Goal: Task Accomplishment & Management: Complete application form

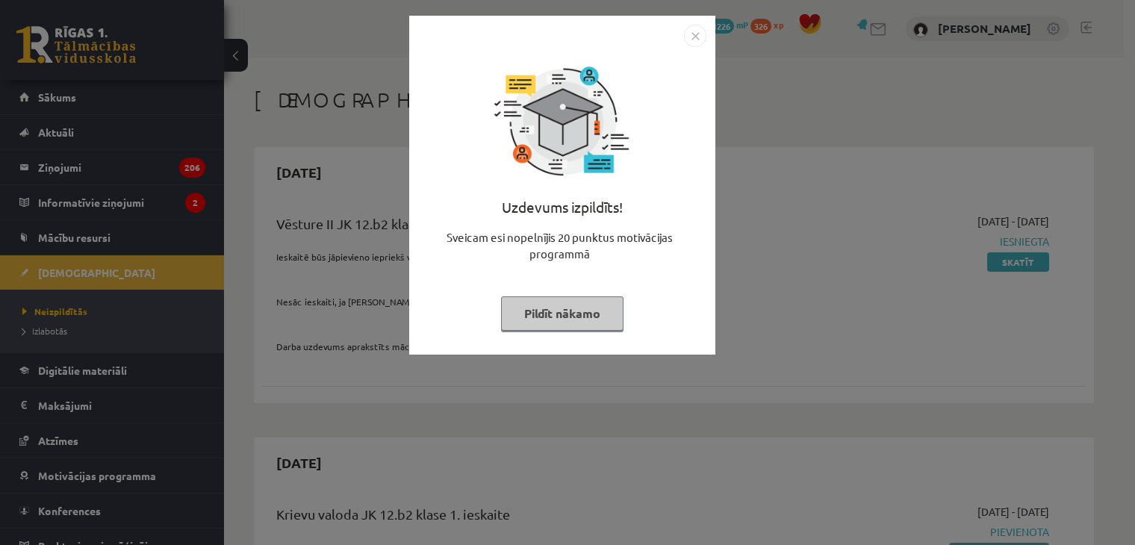
click at [697, 31] on img "Close" at bounding box center [695, 36] width 22 height 22
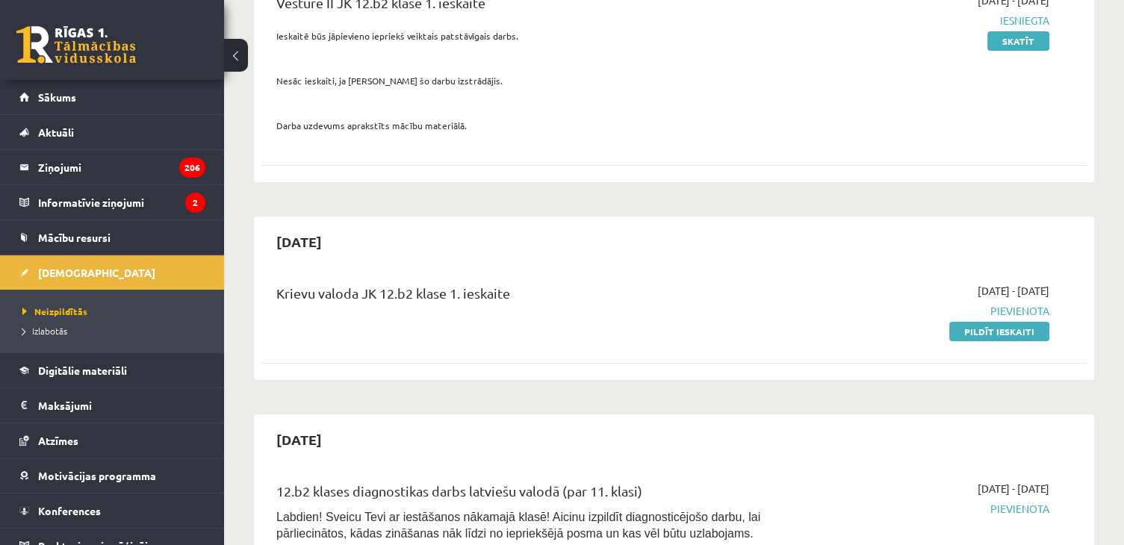
scroll to position [211, 0]
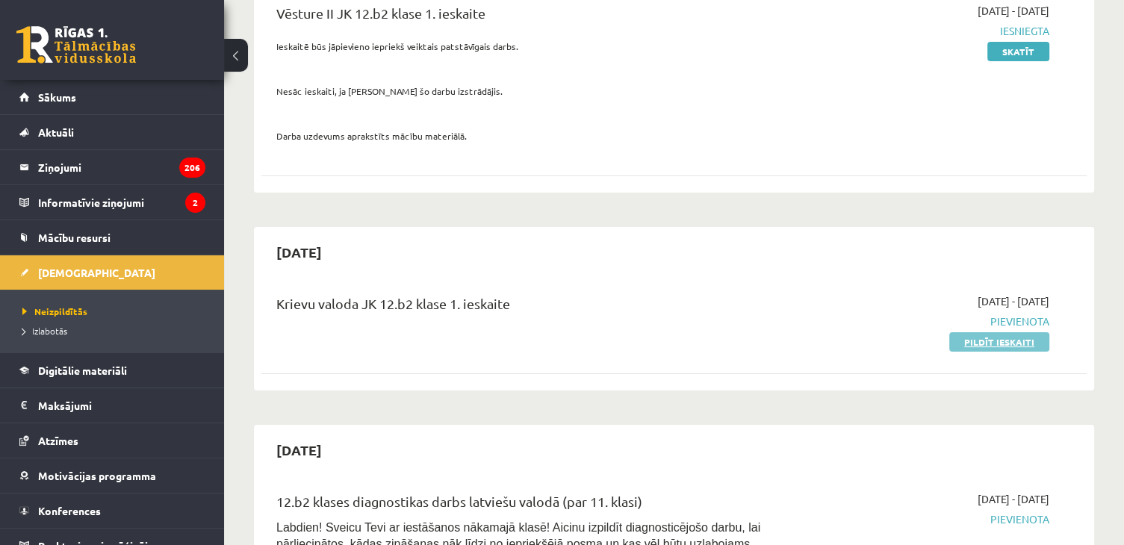
click at [1011, 344] on link "Pildīt ieskaiti" at bounding box center [999, 341] width 100 height 19
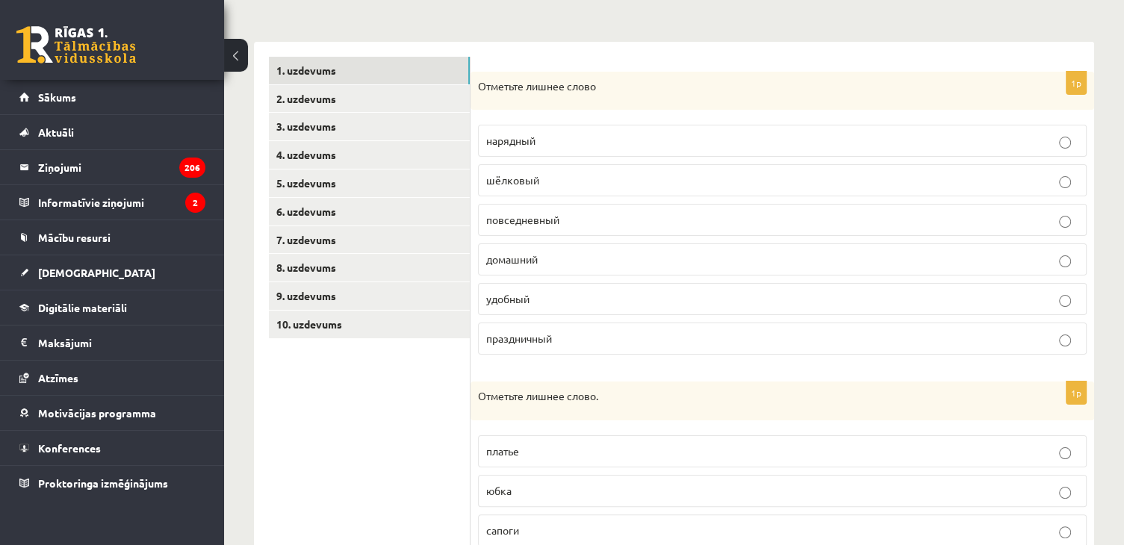
scroll to position [204, 0]
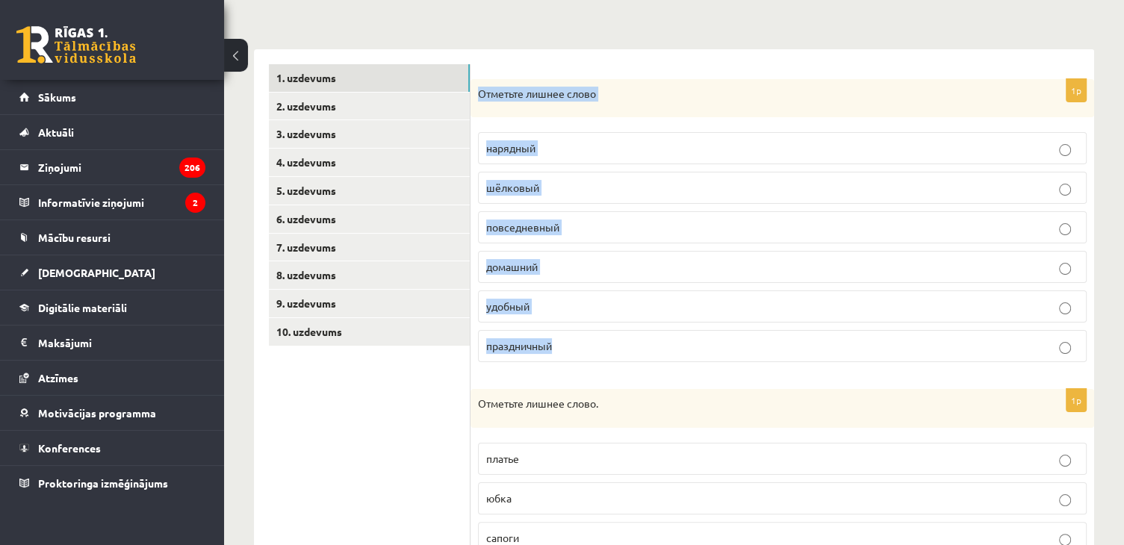
drag, startPoint x: 473, startPoint y: 87, endPoint x: 657, endPoint y: 358, distance: 327.2
click at [657, 358] on div "1p Отметьте лишнее слово нарядный шёлковый повседневный домашний удобный праздн…" at bounding box center [781, 227] width 623 height 296
copy div "Отметьте лишнее слово нарядный шёлковый повседневный домашний удобный праздничн…"
click at [566, 189] on p "шёлковый" at bounding box center [782, 188] width 592 height 16
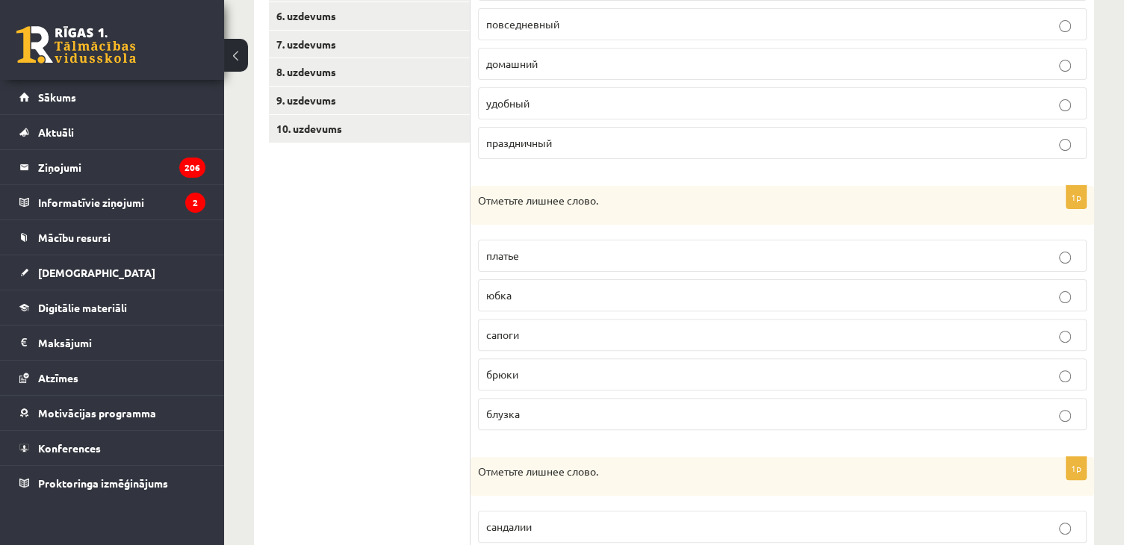
scroll to position [400, 0]
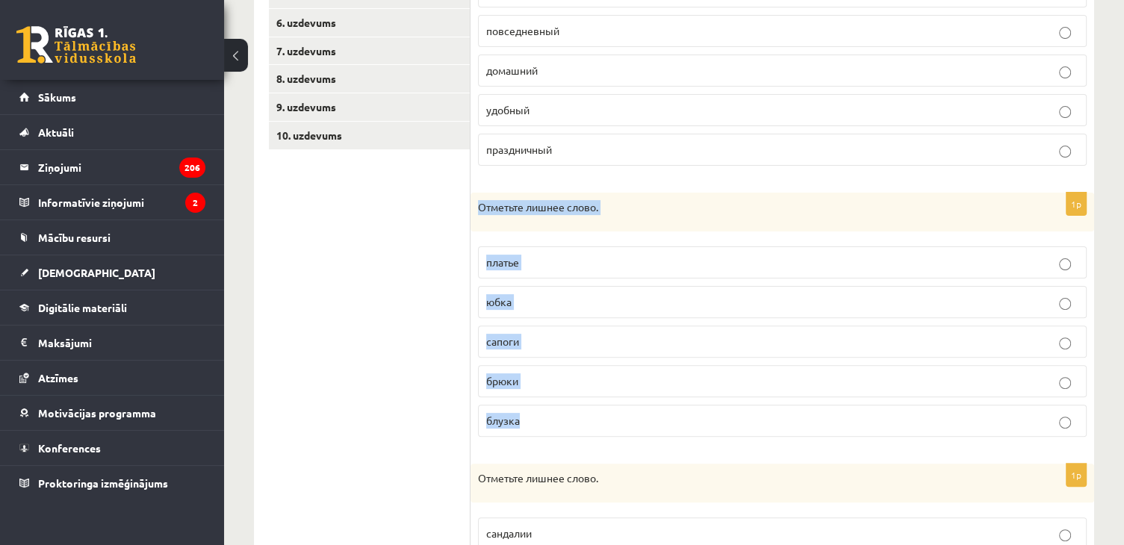
drag, startPoint x: 474, startPoint y: 202, endPoint x: 616, endPoint y: 423, distance: 262.6
click at [616, 423] on div "1p Отметьте лишнее слово. [GEOGRAPHIC_DATA] юбка сапоги [GEOGRAPHIC_DATA] блузка" at bounding box center [781, 321] width 623 height 256
copy div "Отметьте лишнее слово. платье юбка сапоги брюки блузка"
click at [545, 347] on label "сапоги" at bounding box center [782, 342] width 609 height 32
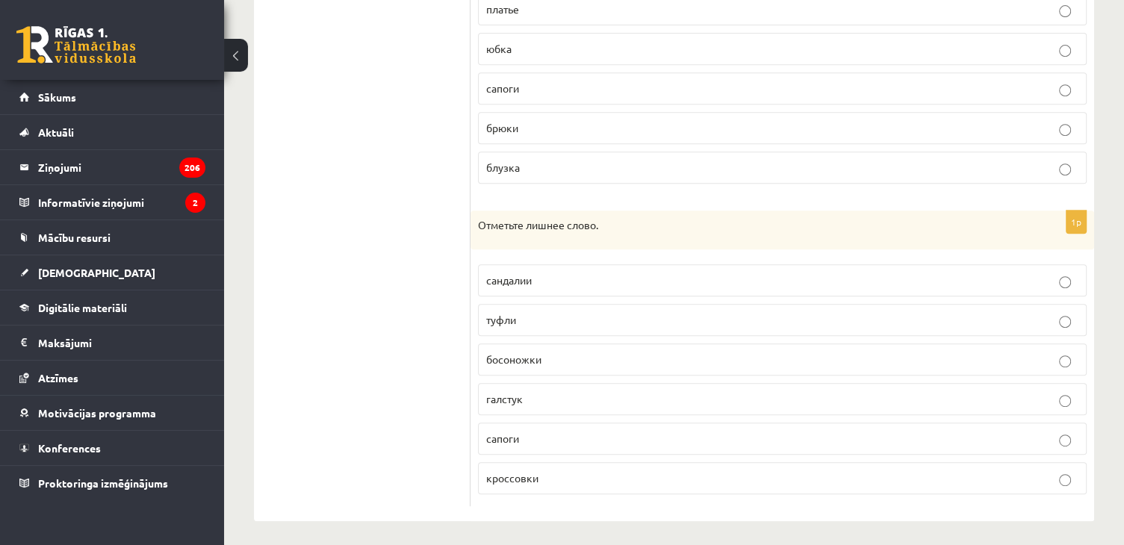
scroll to position [654, 0]
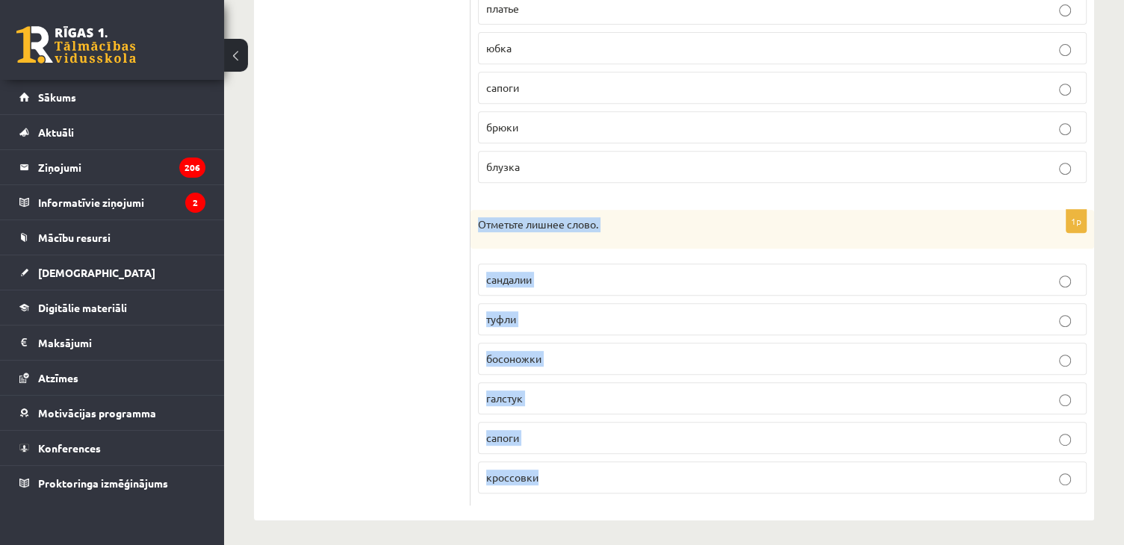
drag, startPoint x: 476, startPoint y: 211, endPoint x: 673, endPoint y: 488, distance: 339.4
click at [673, 488] on div "1p Отметьте лишнее слово. сандалии туфли босоножки [GEOGRAPHIC_DATA] сапоги кро…" at bounding box center [781, 358] width 623 height 296
copy div "Отметьте лишнее слово. [PERSON_NAME] галстук сапоги кроссовки"
click at [523, 395] on p "галстук" at bounding box center [782, 399] width 592 height 16
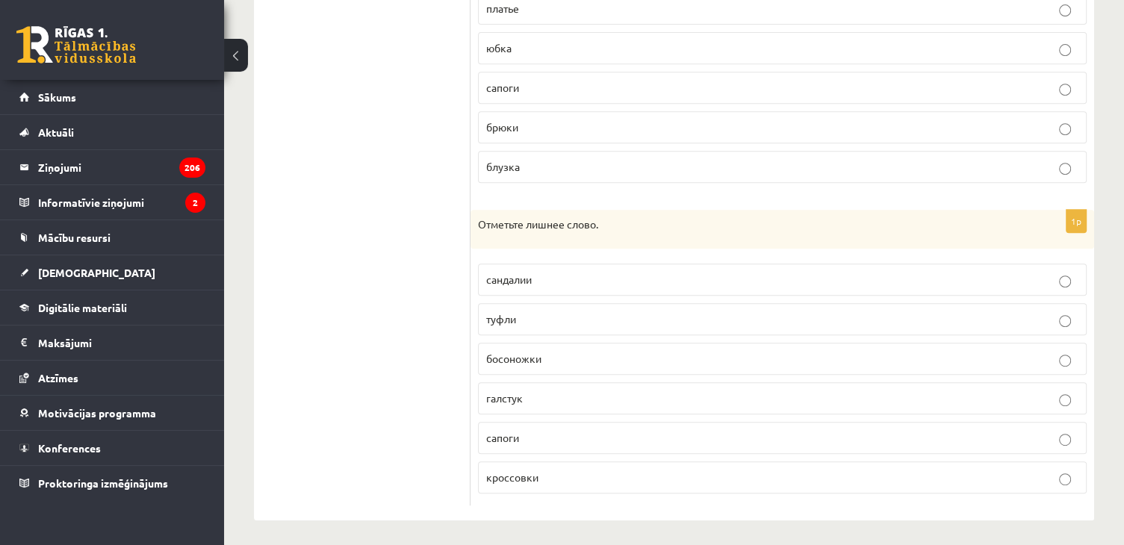
drag, startPoint x: 1129, startPoint y: 411, endPoint x: 445, endPoint y: 313, distance: 691.0
click at [445, 313] on ul "1. uzdevums 2. uzdevums 3. uzdevums 4. uzdevums 5. uzdevums 6. uzdevums 7. uzde…" at bounding box center [370, 60] width 202 height 892
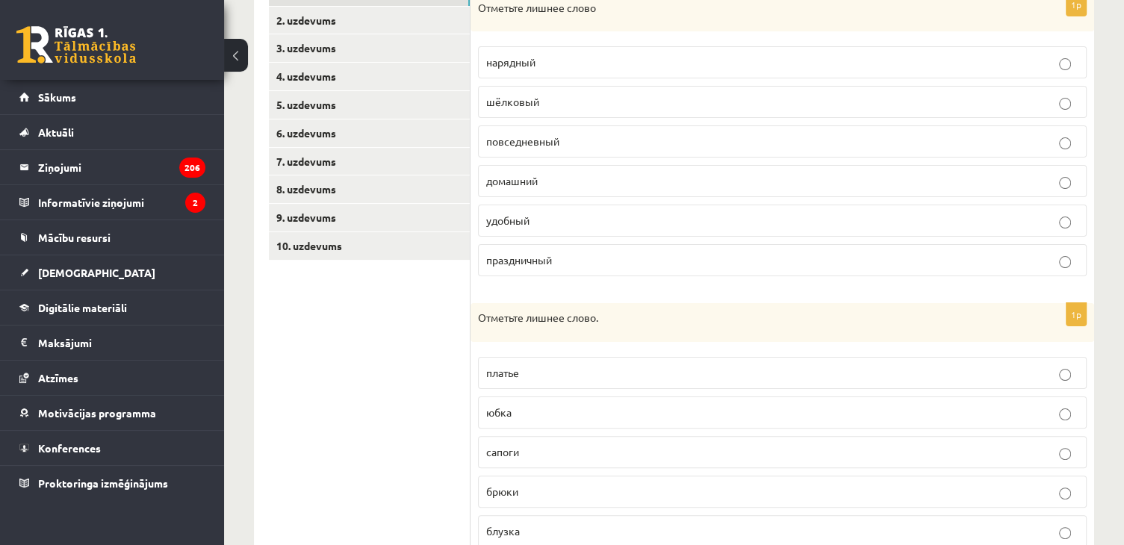
scroll to position [246, 0]
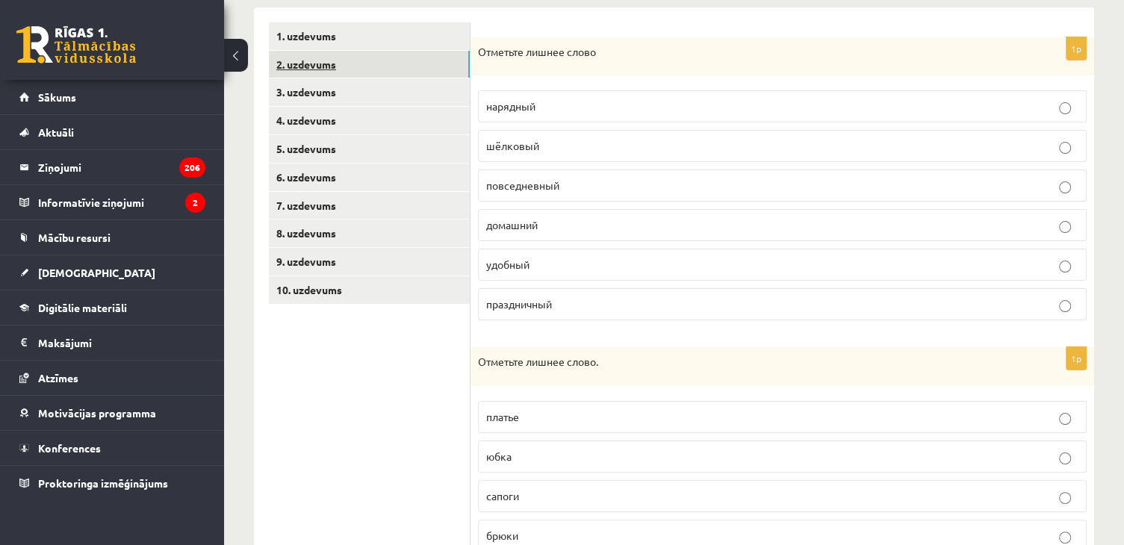
click at [305, 76] on link "2. uzdevums" at bounding box center [369, 65] width 201 height 28
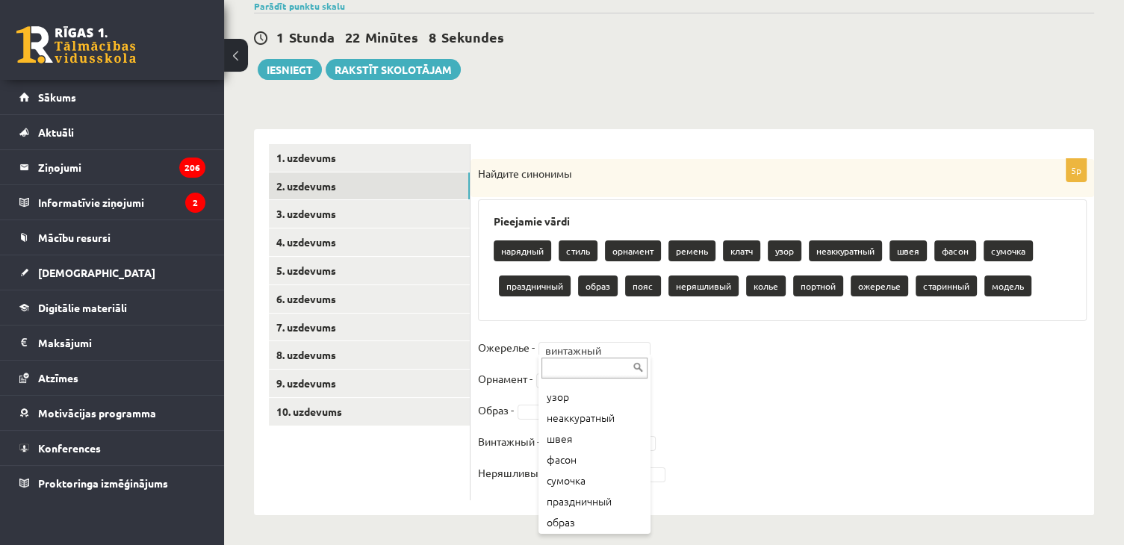
scroll to position [114, 0]
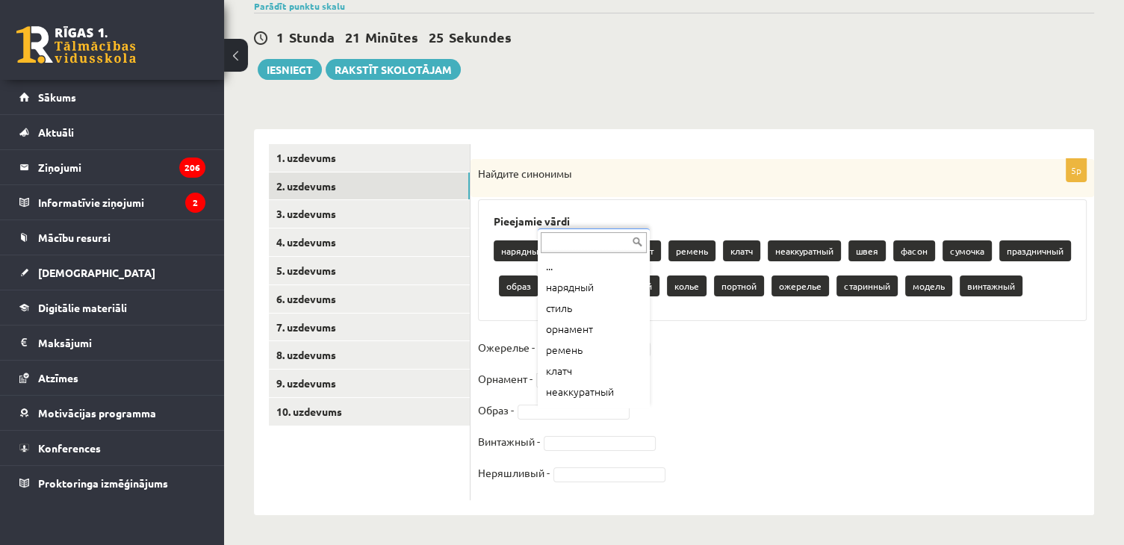
drag, startPoint x: 647, startPoint y: 286, endPoint x: 647, endPoint y: 315, distance: 29.1
click at [647, 315] on div "... нарядный стиль орнамент ремень клатч неаккуратный швея фасон сумочка праздн…" at bounding box center [594, 318] width 112 height 180
drag, startPoint x: 646, startPoint y: 329, endPoint x: 645, endPoint y: 359, distance: 30.6
click at [645, 359] on ul "... нарядный стиль орнамент ремень клатч неаккуратный швея фасон сумочка праздн…" at bounding box center [592, 330] width 109 height 149
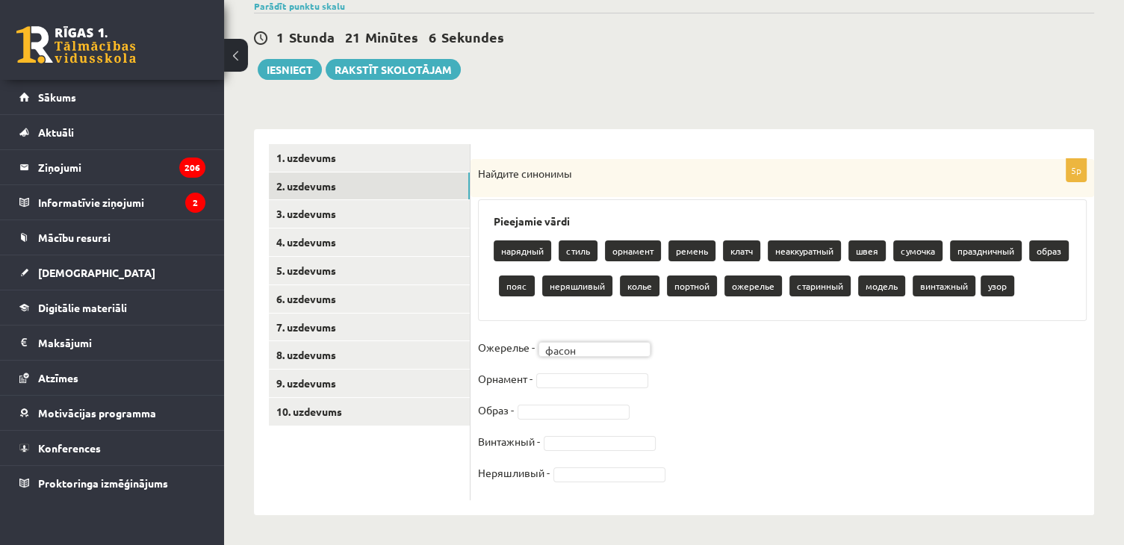
click at [570, 387] on fieldset "Ожерелье - фасон ***** Орнамент - Образ - Винтажный - Неряшливый -" at bounding box center [782, 414] width 609 height 157
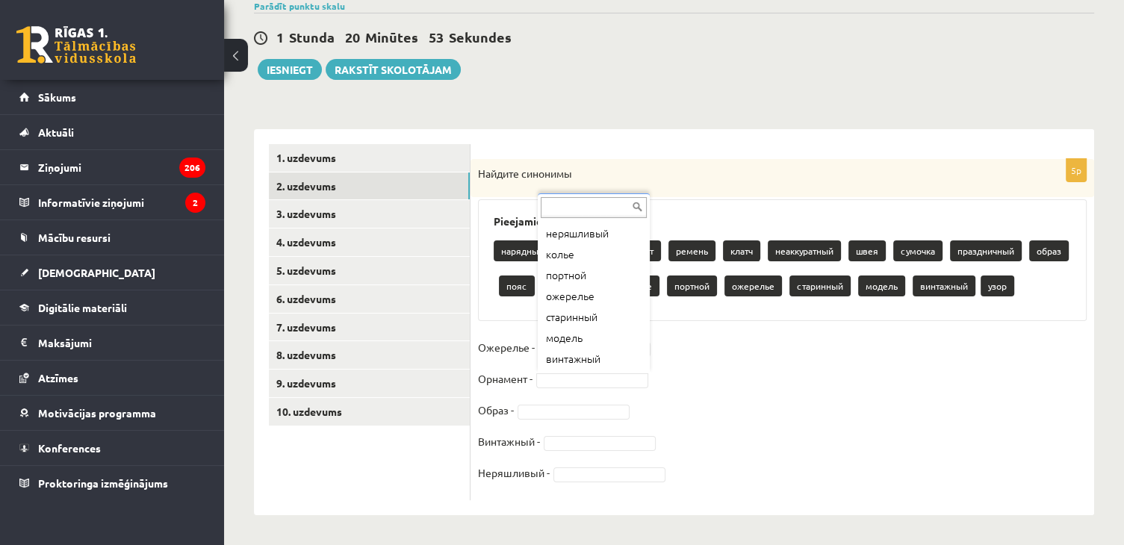
scroll to position [251, 0]
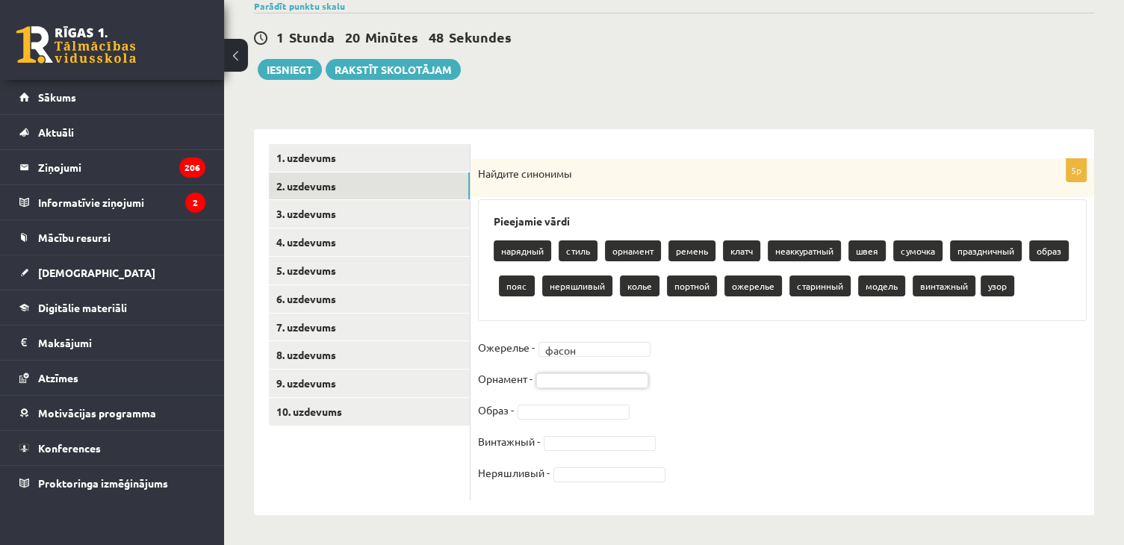
drag, startPoint x: 640, startPoint y: 311, endPoint x: 600, endPoint y: 25, distance: 288.8
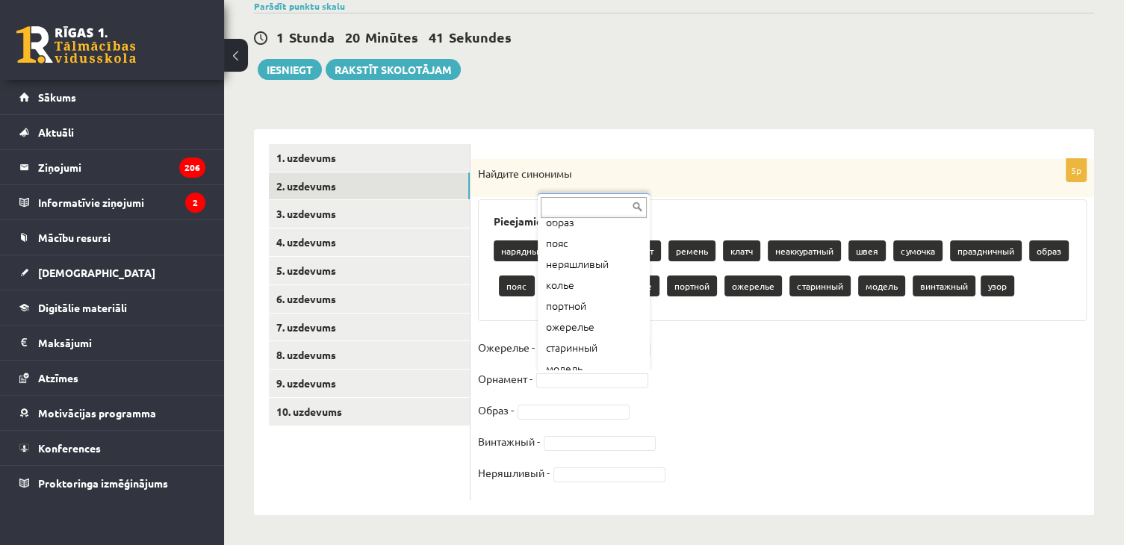
scroll to position [269, 0]
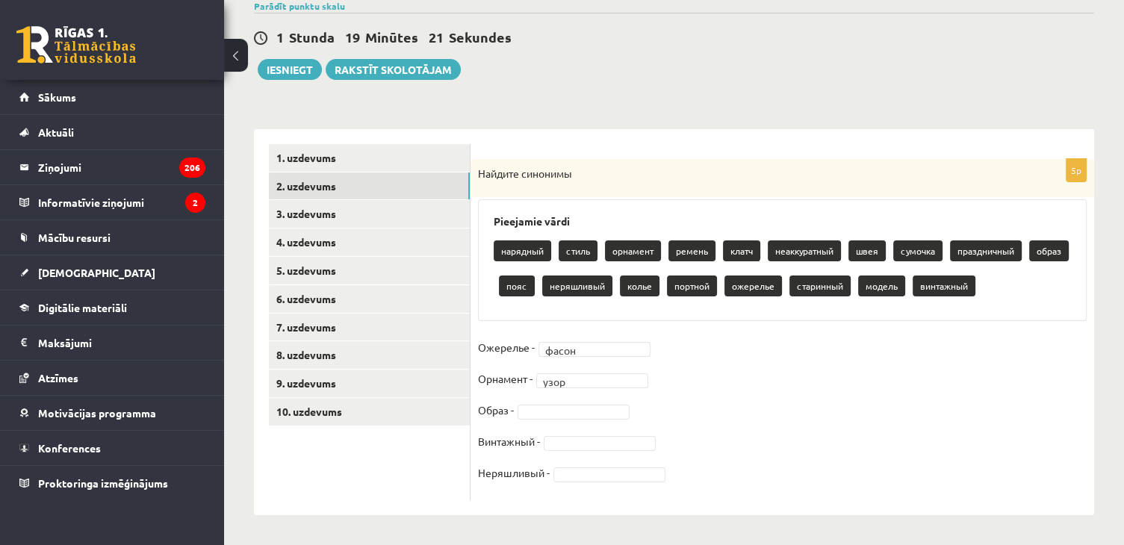
drag, startPoint x: 623, startPoint y: 401, endPoint x: 803, endPoint y: 437, distance: 183.5
click at [803, 437] on fieldset "Ожерелье - фасон ***** Орнамент - узор **** Образ - Винтажный - Неряшливый -" at bounding box center [782, 414] width 609 height 157
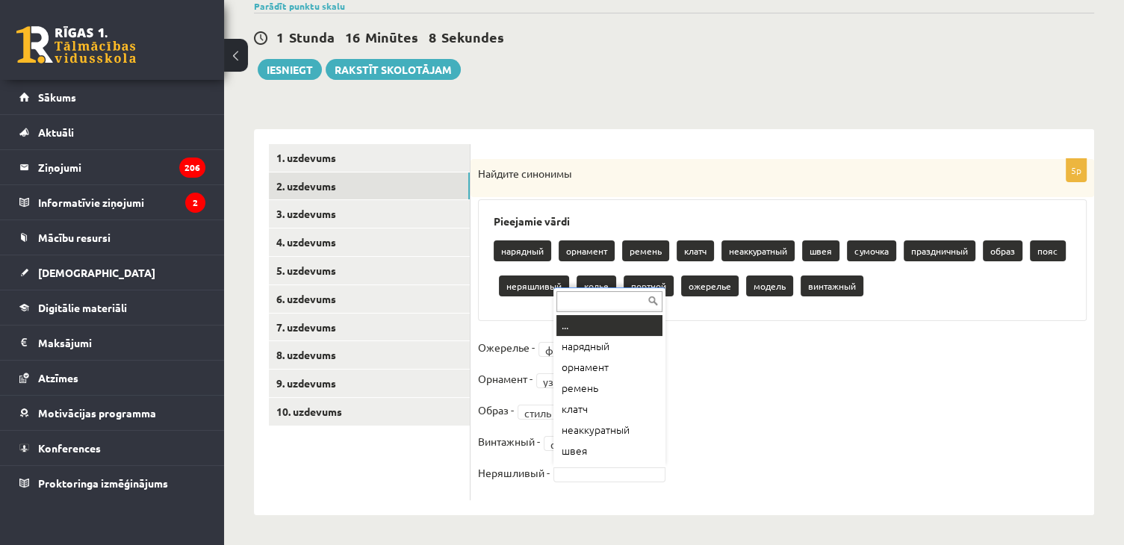
scroll to position [18, 0]
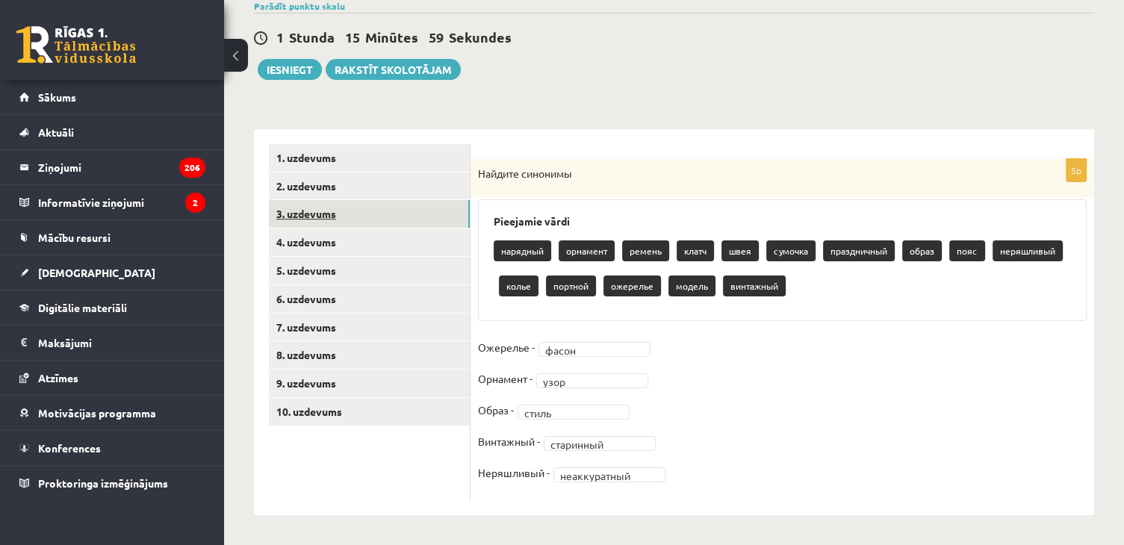
click at [294, 222] on link "3. uzdevums" at bounding box center [369, 214] width 201 height 28
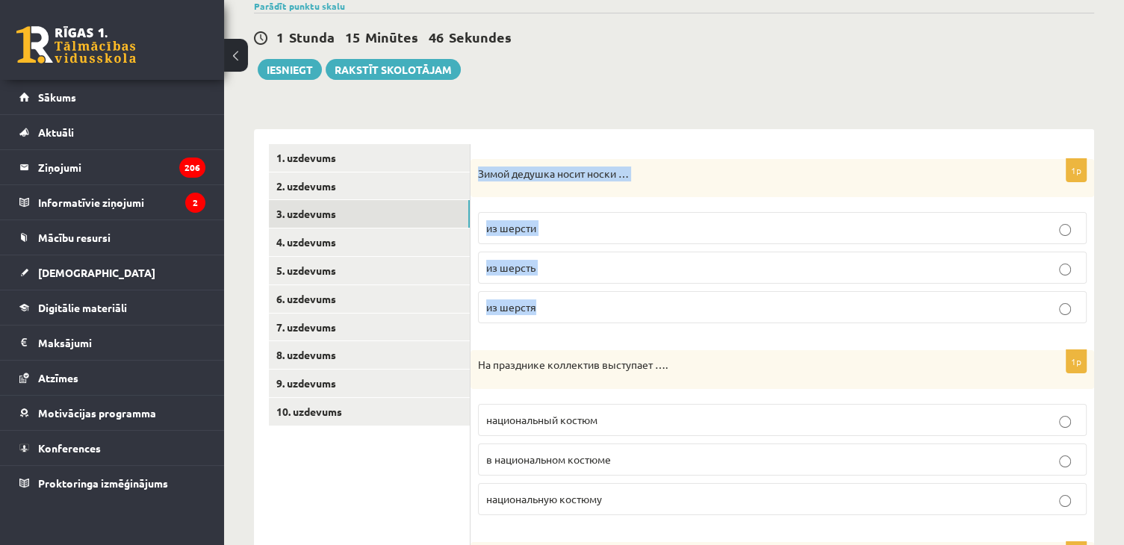
drag, startPoint x: 478, startPoint y: 168, endPoint x: 605, endPoint y: 284, distance: 171.8
click at [605, 284] on div "1p Зимой дедушка носит носки … из [GEOGRAPHIC_DATA] из шерсть из [GEOGRAPHIC_DA…" at bounding box center [781, 247] width 623 height 177
copy div "Зимой дедушка носит носки … из шерсти из шерсть из шерстя"
click at [527, 231] on span "из шерсти" at bounding box center [511, 227] width 50 height 13
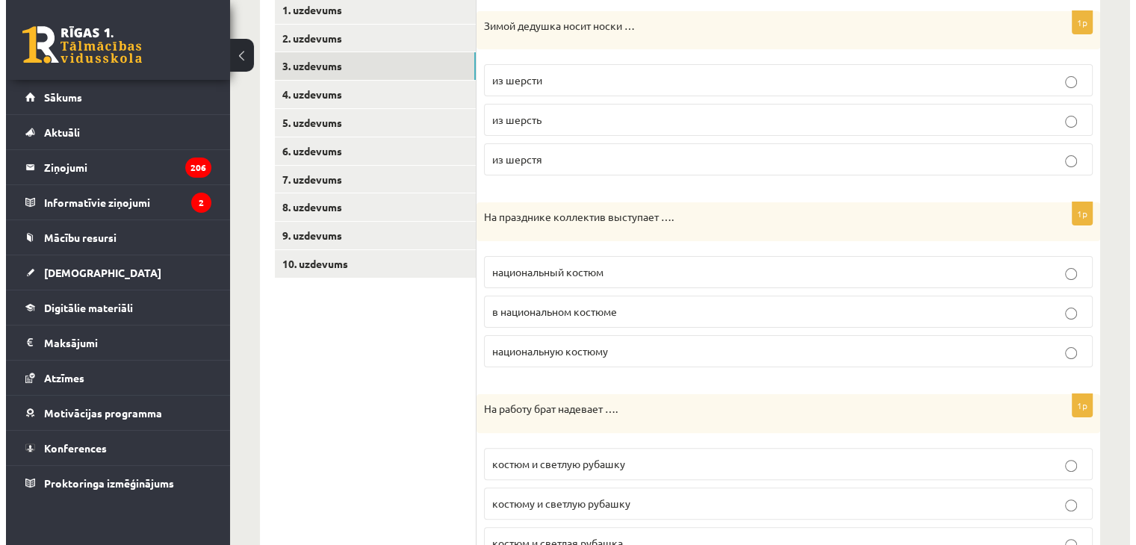
scroll to position [284, 0]
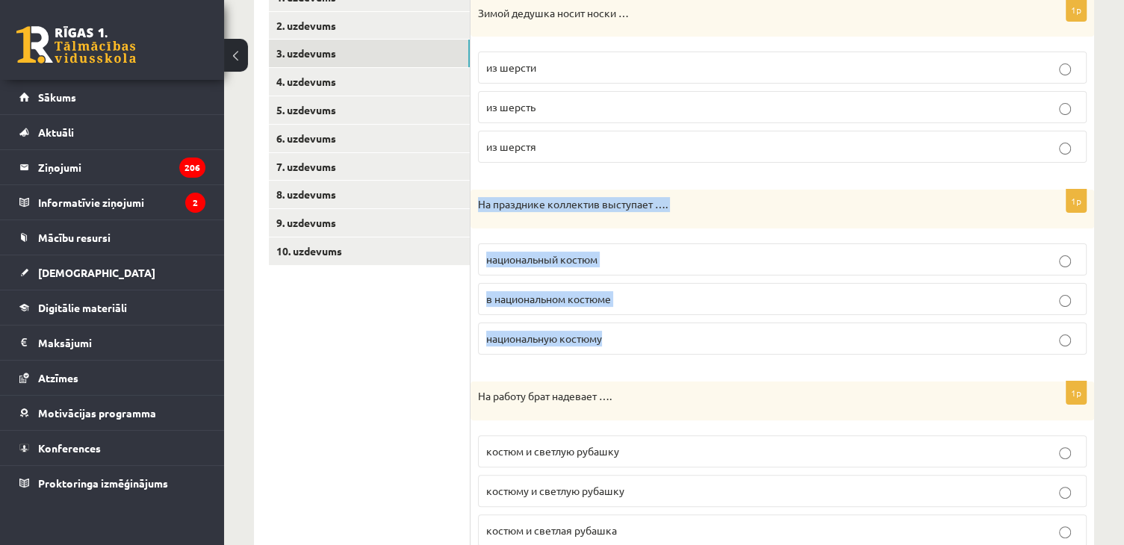
drag, startPoint x: 478, startPoint y: 200, endPoint x: 646, endPoint y: 356, distance: 229.3
click at [646, 356] on div "1p На празднике коллектив выступает …. национальный костюм в национальном костю…" at bounding box center [781, 278] width 623 height 177
copy div "На празднике коллектив выступает …. национальный костюм в национальном костюме …"
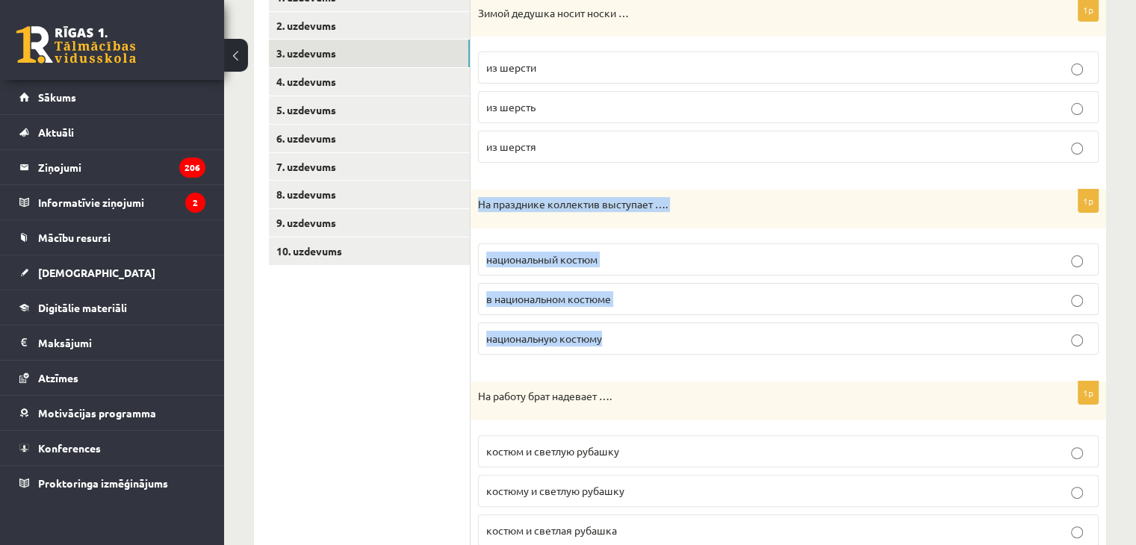
click at [611, 252] on p "национальный костюм" at bounding box center [788, 260] width 604 height 16
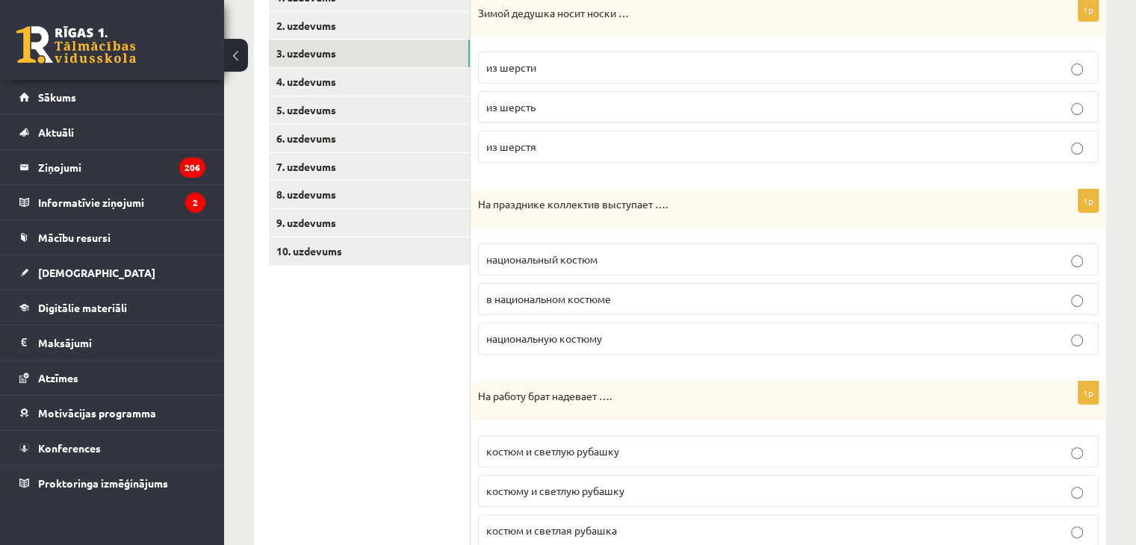
click at [660, 291] on p "в национальном костюме" at bounding box center [788, 299] width 604 height 16
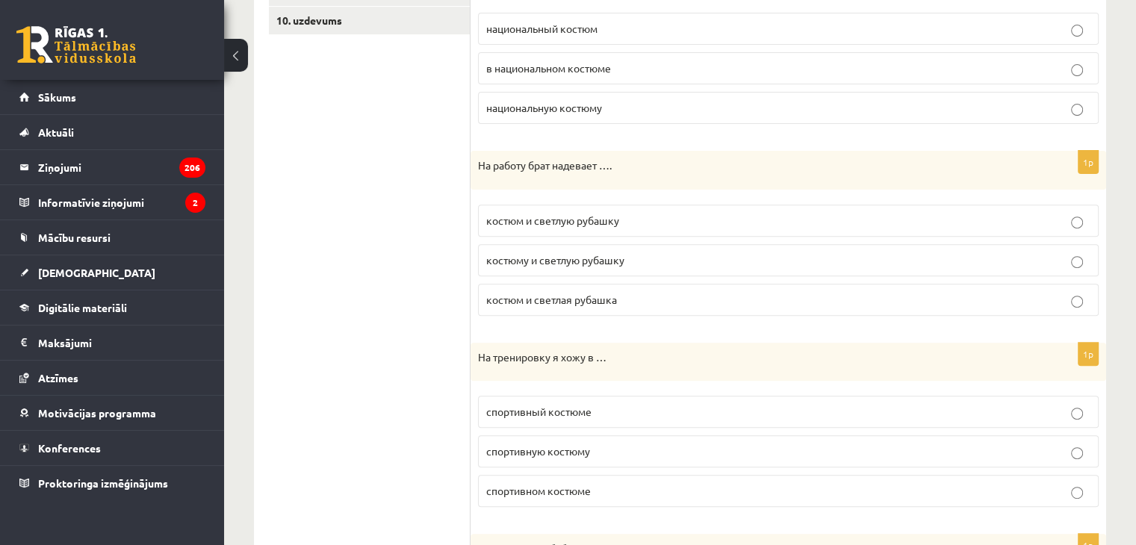
scroll to position [551, 0]
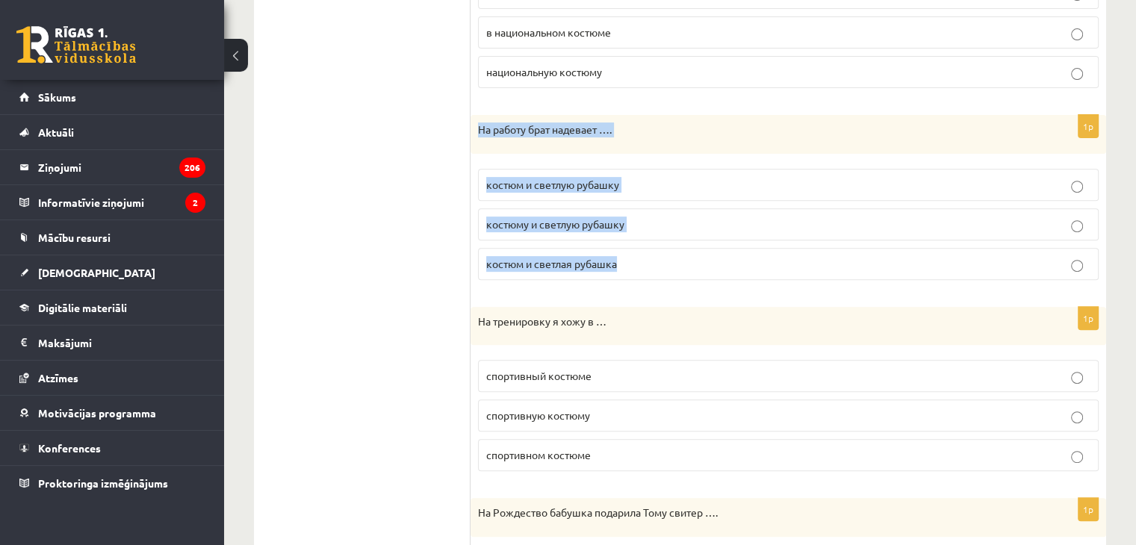
drag, startPoint x: 476, startPoint y: 122, endPoint x: 647, endPoint y: 258, distance: 219.0
click at [647, 258] on div "1p На работу брат надевает …. костюм и светлую рубашку костюму и светлую рубашк…" at bounding box center [787, 203] width 635 height 177
copy div "На работу брат надевает …. костюм и светлую рубашку костюму и светлую рубашку к…"
click at [626, 178] on p "костюм и светлую рубашку" at bounding box center [788, 185] width 604 height 16
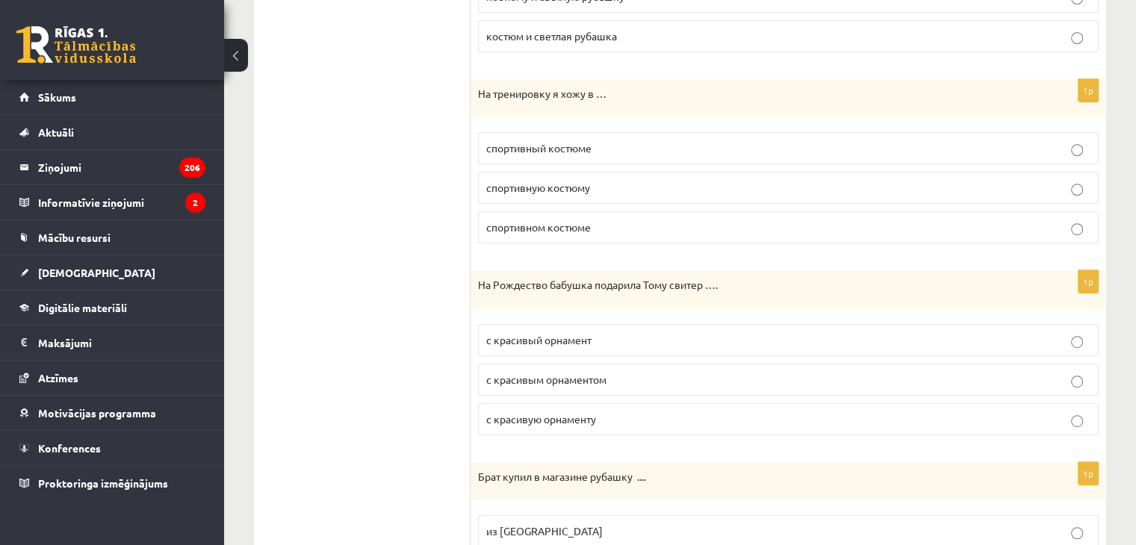
scroll to position [784, 0]
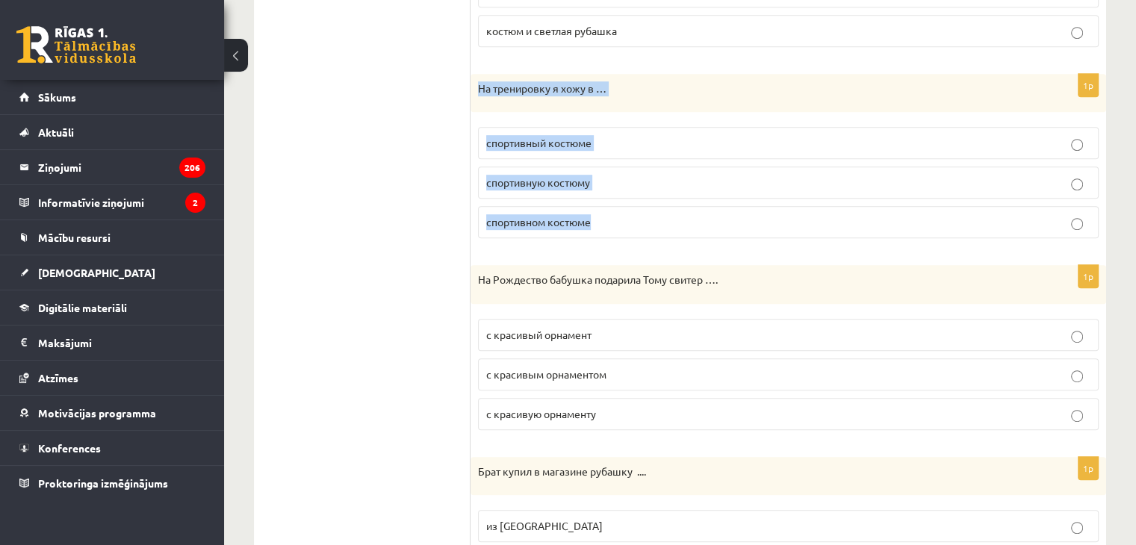
drag, startPoint x: 475, startPoint y: 84, endPoint x: 609, endPoint y: 231, distance: 199.8
click at [609, 231] on div "1p На тренировку я хожу в … спортивный костюме спортивную костюму спортивном ко…" at bounding box center [787, 162] width 635 height 177
copy div "На тренировку я хожу в … спортивный костюме спортивную костюму спортивном костю…"
click at [625, 227] on label "спортивном костюме" at bounding box center [788, 222] width 620 height 32
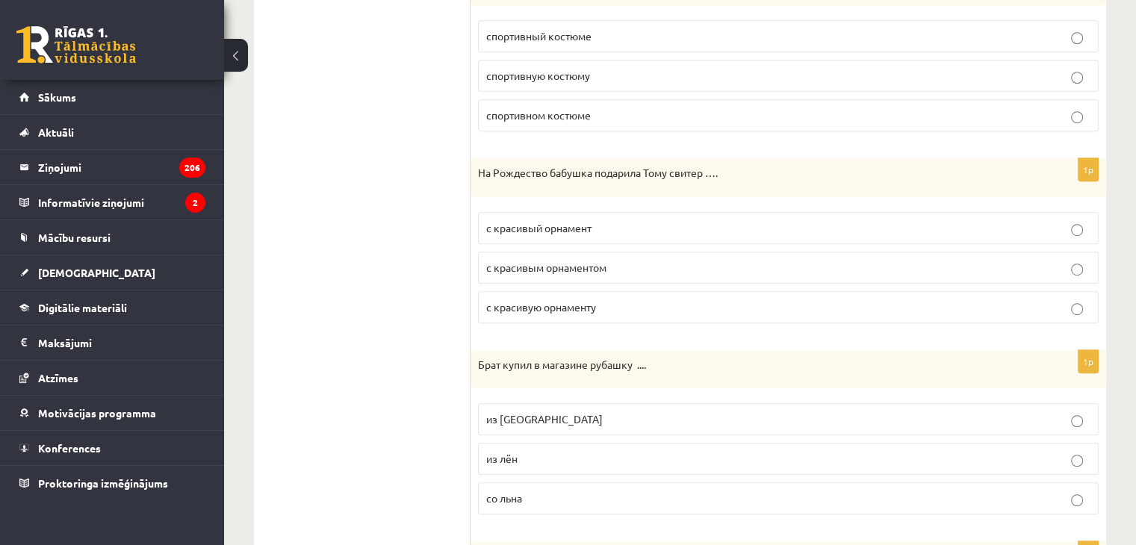
scroll to position [896, 0]
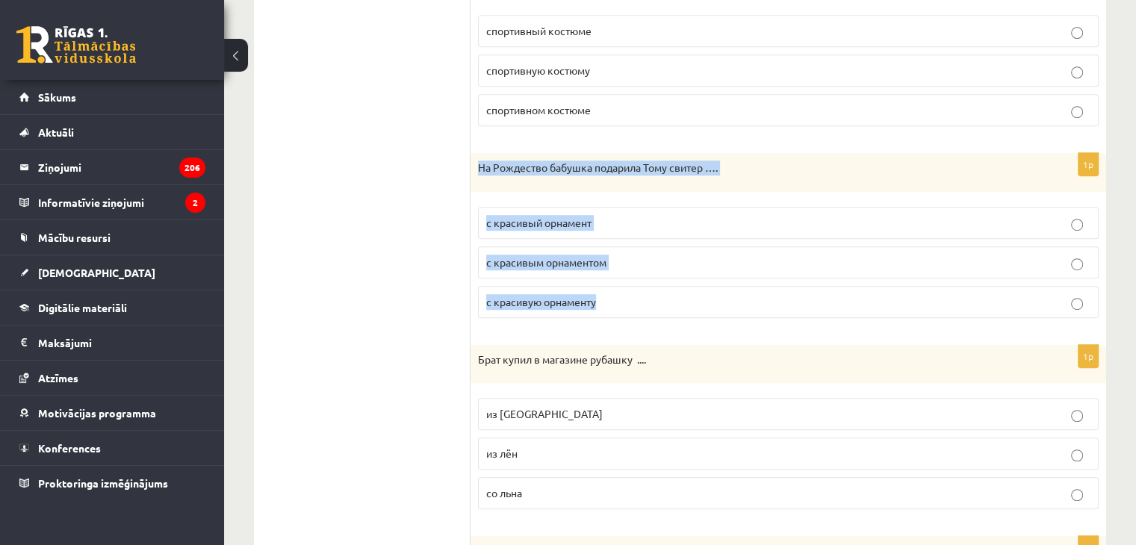
drag, startPoint x: 476, startPoint y: 161, endPoint x: 685, endPoint y: 279, distance: 239.7
click at [685, 279] on div "1p На Рождество бабушка подарила Тому свитер …. с красивый орнамент с красивым …" at bounding box center [787, 241] width 635 height 177
copy div "На Рождество бабушка подарила Тому свитер …. с красивый орнамент с красивым орн…"
click at [598, 261] on span "с красивым орнаментом" at bounding box center [546, 261] width 120 height 13
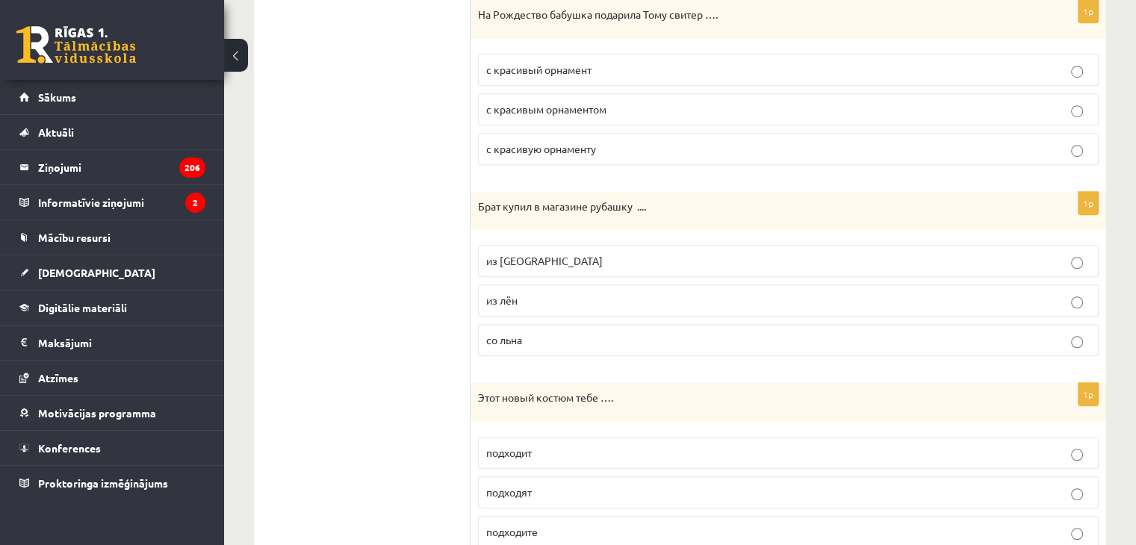
scroll to position [1113, 0]
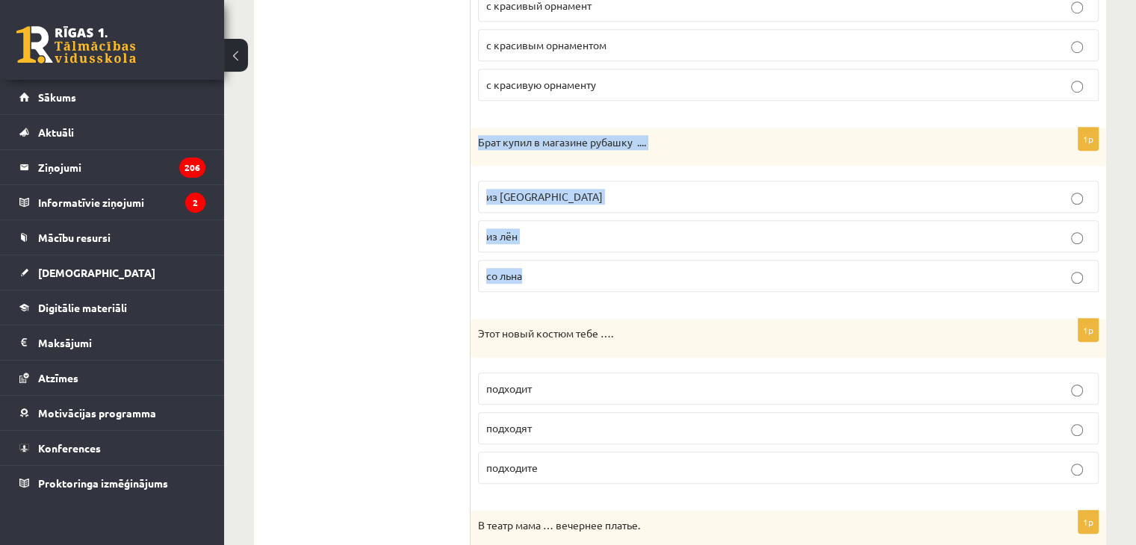
drag, startPoint x: 476, startPoint y: 135, endPoint x: 600, endPoint y: 272, distance: 185.0
click at [600, 272] on div "1p Брат купил в магазине рубашку .... из [GEOGRAPHIC_DATA] из [GEOGRAPHIC_DATA]…" at bounding box center [787, 216] width 635 height 177
copy div "Брат купил в магазине рубашку .... из льна из лён со льна"
click at [514, 198] on p "из [GEOGRAPHIC_DATA]" at bounding box center [788, 197] width 604 height 16
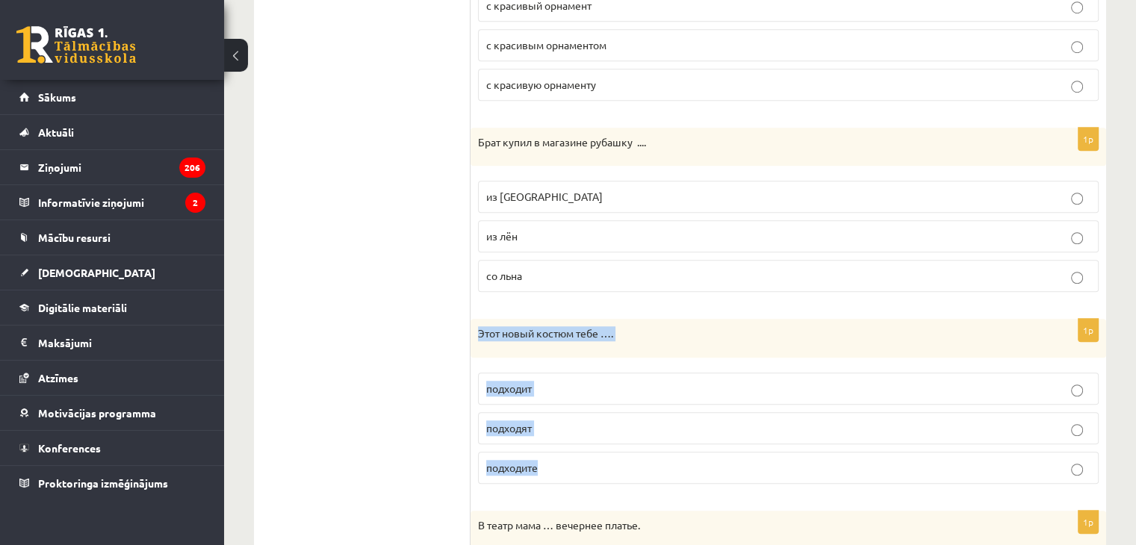
drag, startPoint x: 475, startPoint y: 323, endPoint x: 592, endPoint y: 476, distance: 192.2
click at [592, 476] on div "1p Этот новый костюм тебе …. [GEOGRAPHIC_DATA] подходят подходите" at bounding box center [787, 407] width 635 height 177
click at [553, 390] on p "подходит" at bounding box center [788, 389] width 604 height 16
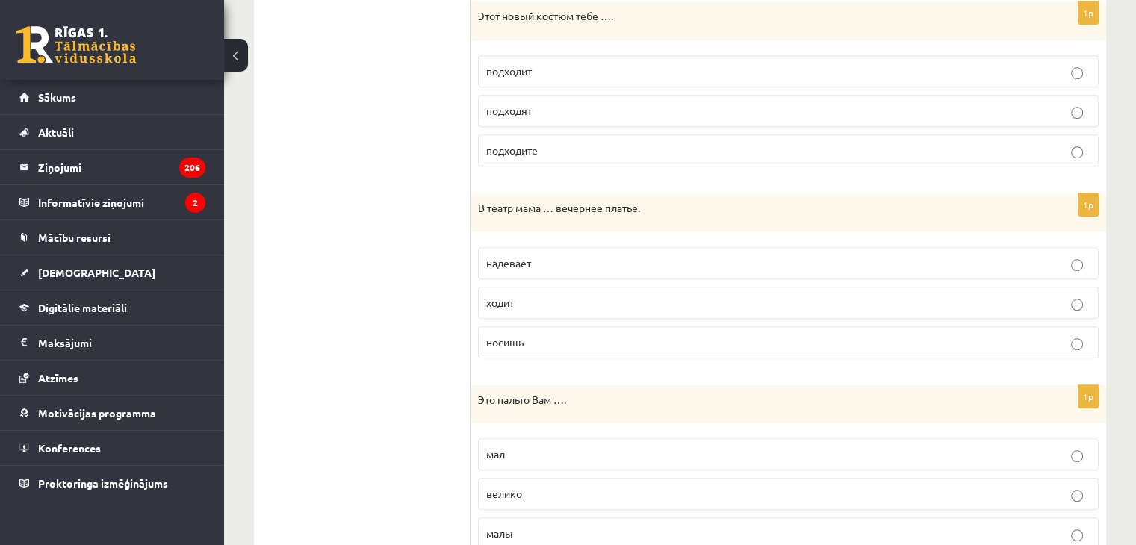
scroll to position [1439, 0]
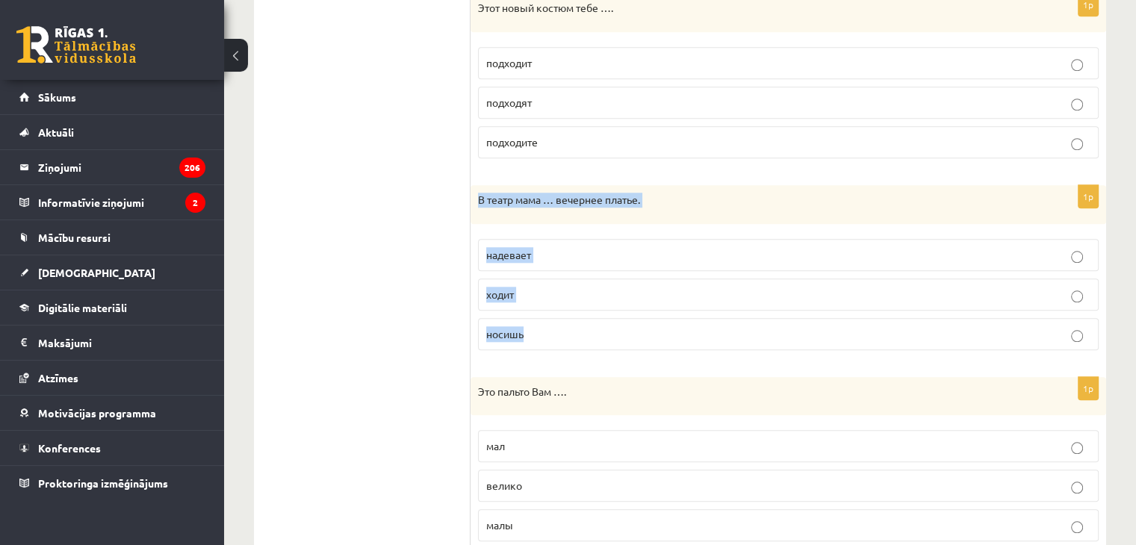
drag, startPoint x: 472, startPoint y: 193, endPoint x: 576, endPoint y: 333, distance: 174.0
click at [576, 333] on div "1p В театр мама … вечернее платье. надевает ходит носишь" at bounding box center [787, 273] width 635 height 177
click at [544, 249] on p "надевает" at bounding box center [788, 255] width 604 height 16
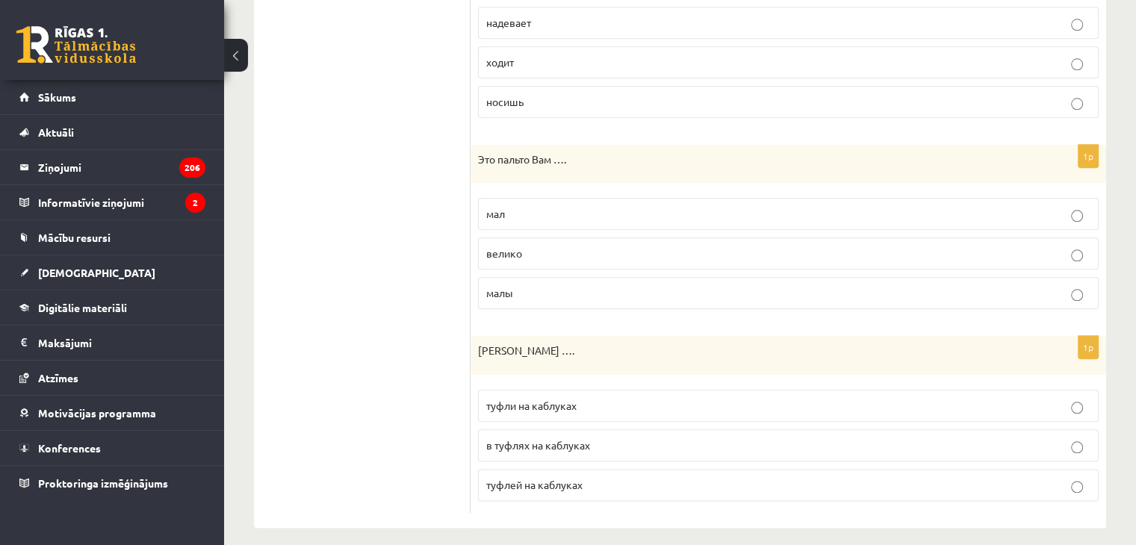
scroll to position [1675, 0]
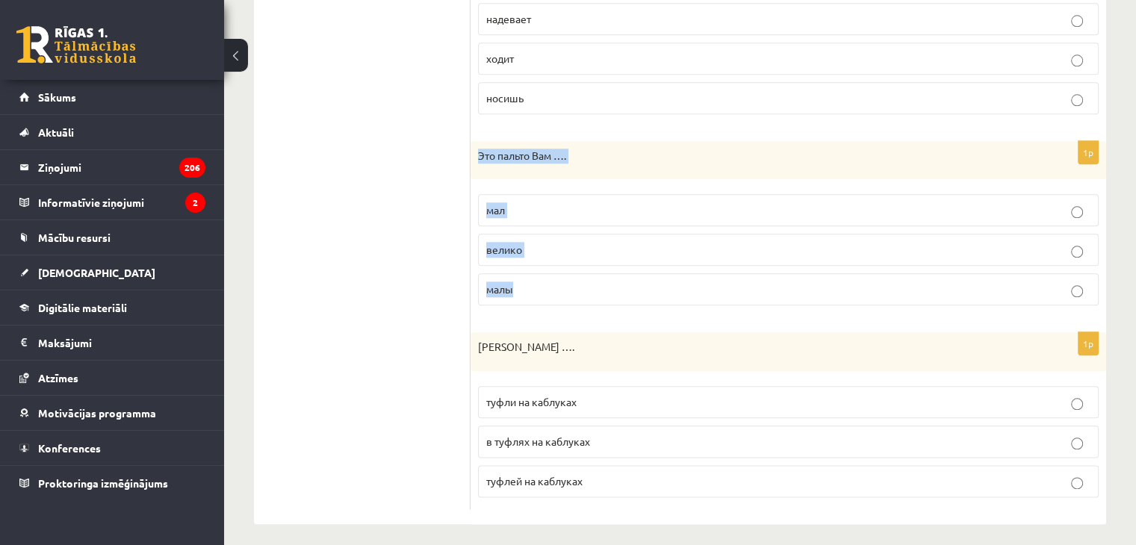
drag, startPoint x: 476, startPoint y: 140, endPoint x: 585, endPoint y: 264, distance: 164.5
click at [585, 264] on div "1p Это пальто Вам …. мал велико малы" at bounding box center [787, 229] width 635 height 177
click at [544, 255] on label "велико" at bounding box center [788, 250] width 620 height 32
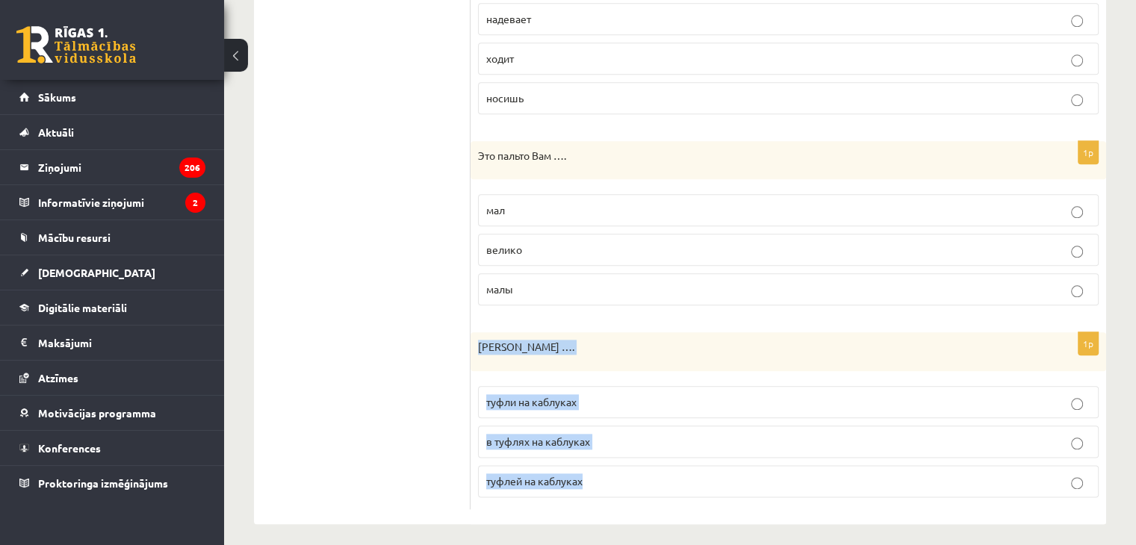
drag, startPoint x: 475, startPoint y: 333, endPoint x: 601, endPoint y: 458, distance: 177.4
click at [601, 458] on div "1p [PERSON_NAME] купила …. туфли на каблуках в туфлях на каблуках туфлей на каб…" at bounding box center [787, 420] width 635 height 177
click at [616, 394] on p "туфли на каблуках" at bounding box center [788, 402] width 604 height 16
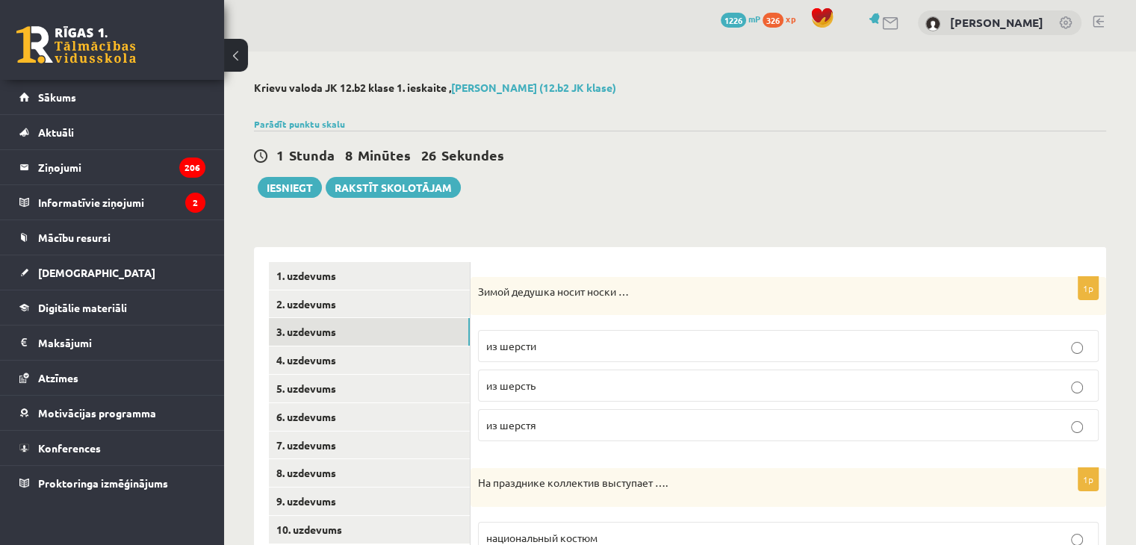
scroll to position [0, 0]
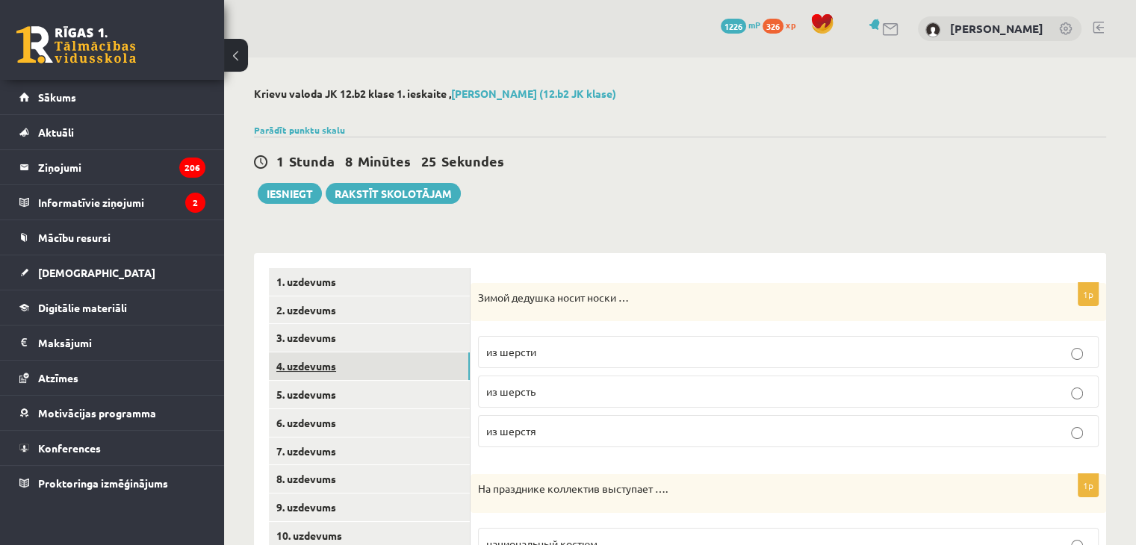
click at [385, 368] on link "4. uzdevums" at bounding box center [369, 366] width 201 height 28
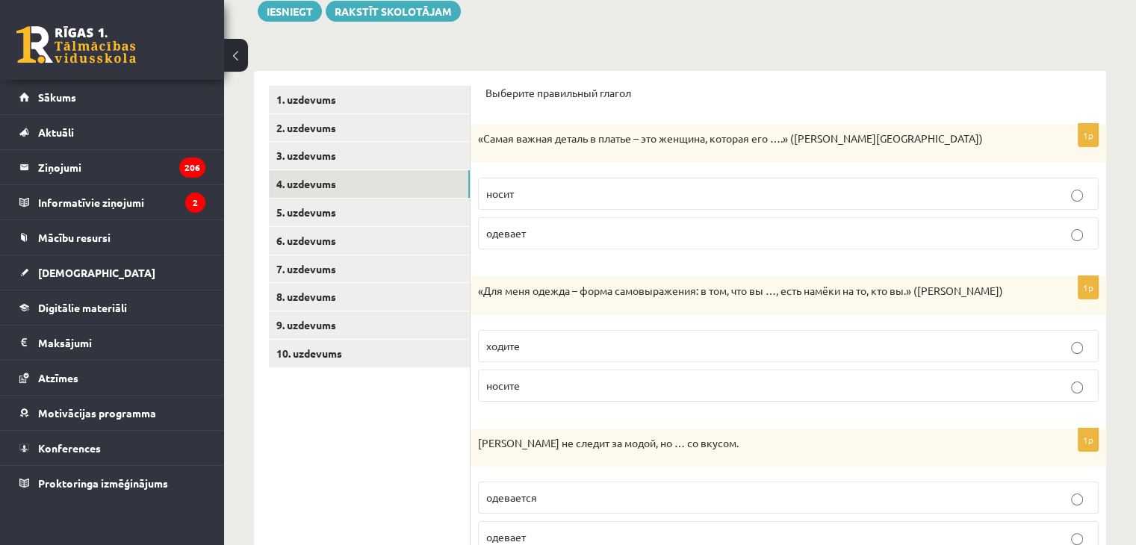
scroll to position [186, 0]
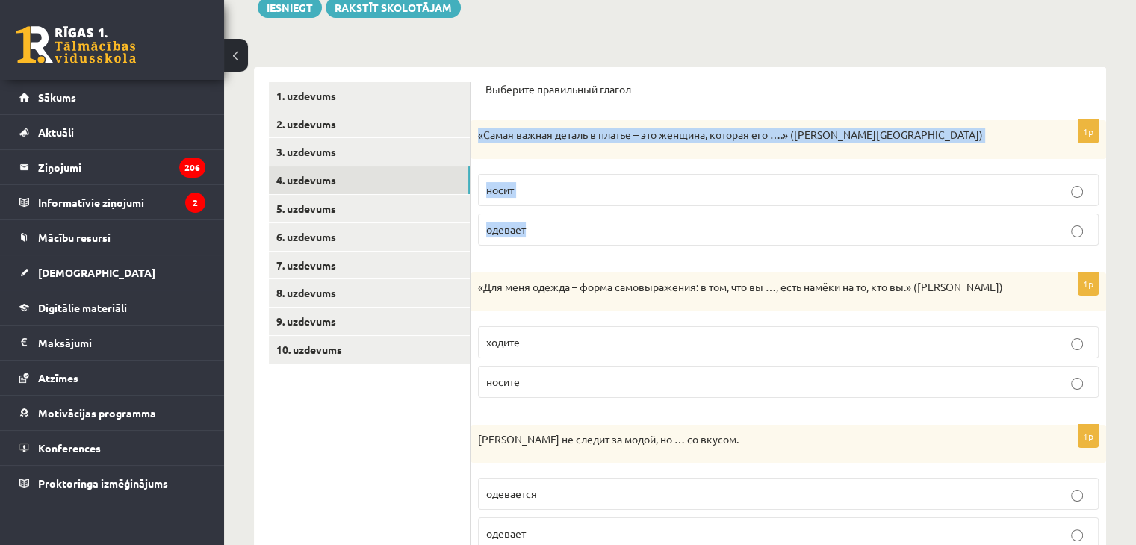
drag, startPoint x: 478, startPoint y: 127, endPoint x: 638, endPoint y: 225, distance: 188.0
click at [638, 225] on div "1p «Самая важная деталь в платье – это женщина, которая его ….» ([PERSON_NAME][…" at bounding box center [787, 188] width 635 height 137
click at [556, 196] on p "носит" at bounding box center [788, 190] width 604 height 16
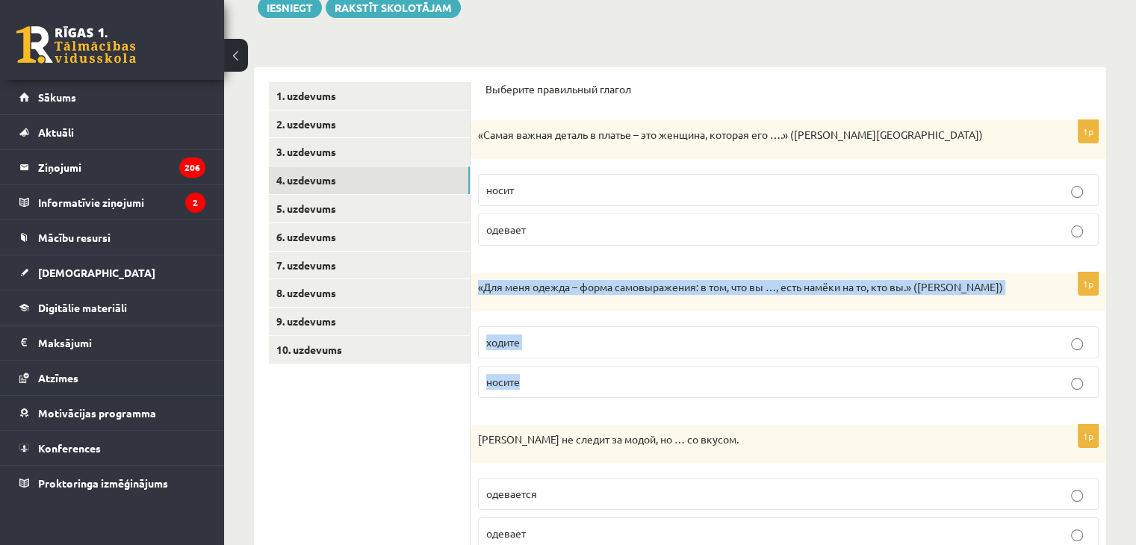
drag, startPoint x: 477, startPoint y: 282, endPoint x: 613, endPoint y: 364, distance: 158.4
click at [613, 364] on div "1p «Для меня одежда – форма самовыражения: в том, что вы …, есть намёки на то, …" at bounding box center [787, 341] width 635 height 137
click at [548, 370] on label "носите" at bounding box center [788, 382] width 620 height 32
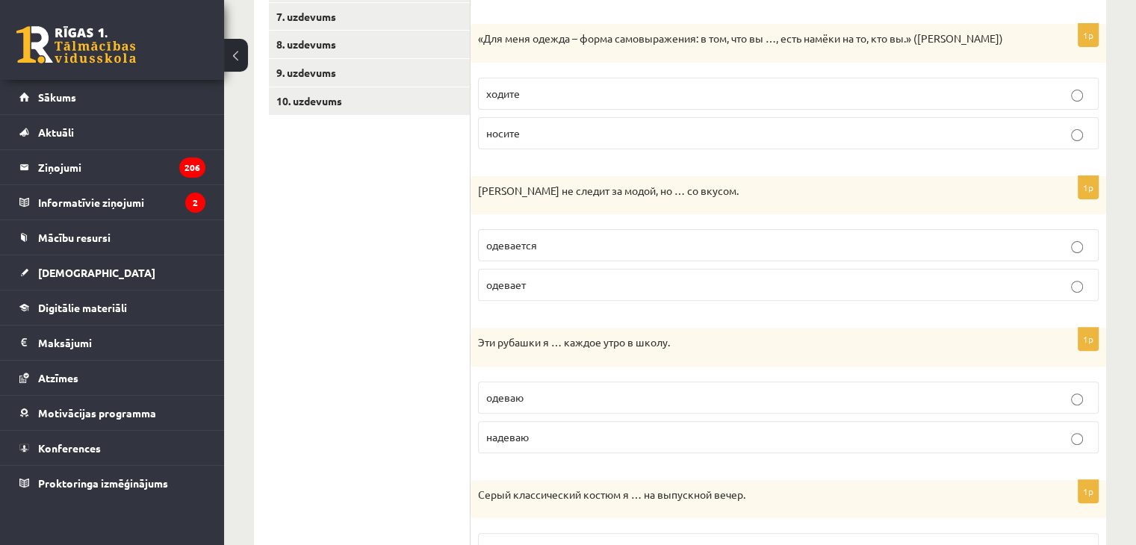
scroll to position [444, 0]
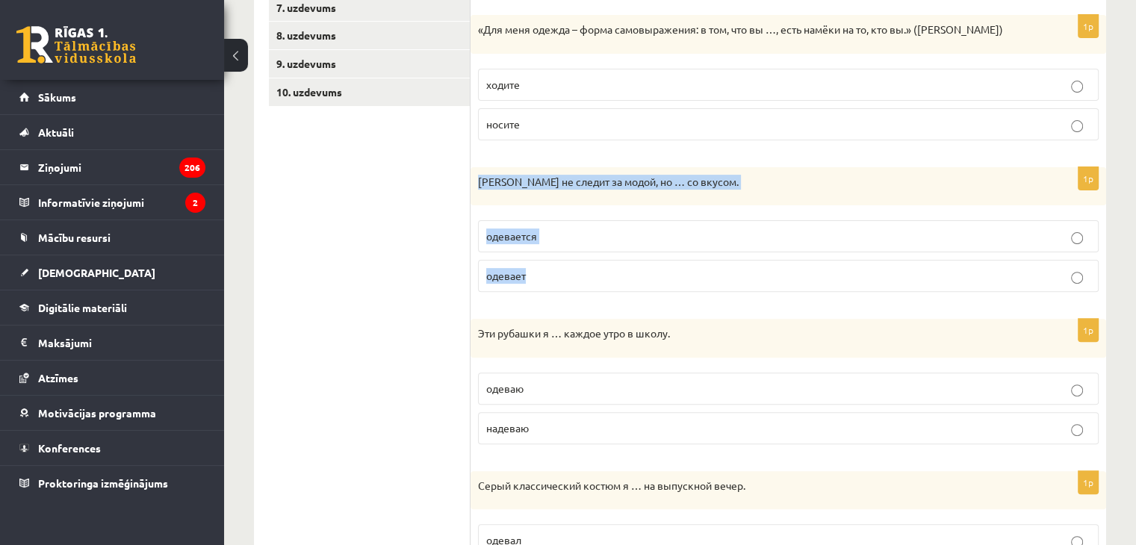
drag, startPoint x: 477, startPoint y: 175, endPoint x: 663, endPoint y: 293, distance: 220.6
click at [663, 293] on div "1p Ивар не следит за модой, но … со вкусом. одевается одевает" at bounding box center [787, 235] width 635 height 137
click at [576, 234] on p "одевается" at bounding box center [788, 236] width 604 height 16
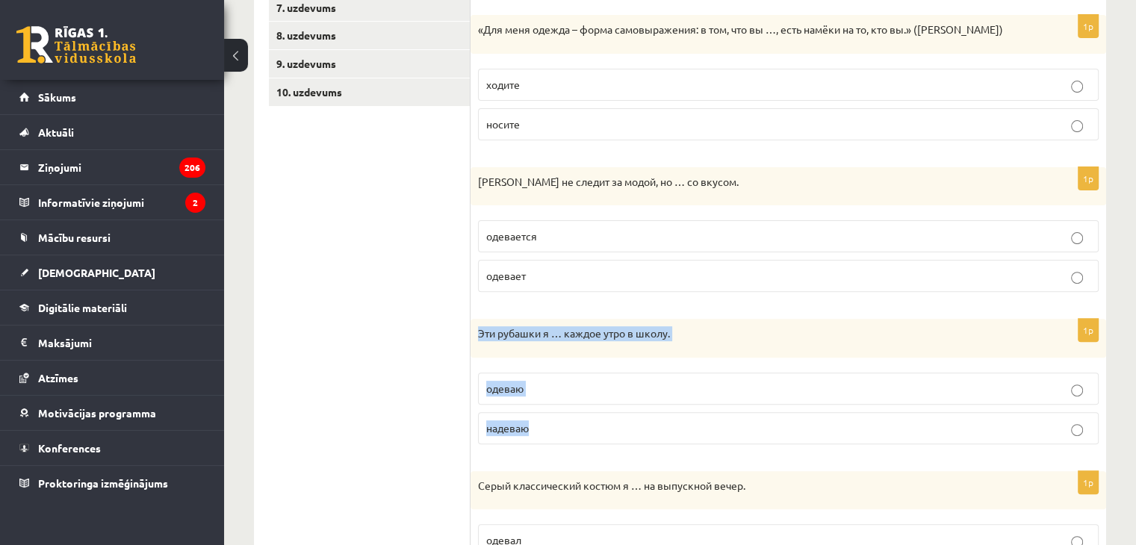
drag, startPoint x: 473, startPoint y: 329, endPoint x: 573, endPoint y: 410, distance: 129.0
click at [573, 410] on div "1p Эти рубашки я … каждое утро в школу. одеваю надеваю" at bounding box center [787, 387] width 635 height 137
click at [555, 417] on label "надеваю" at bounding box center [788, 428] width 620 height 32
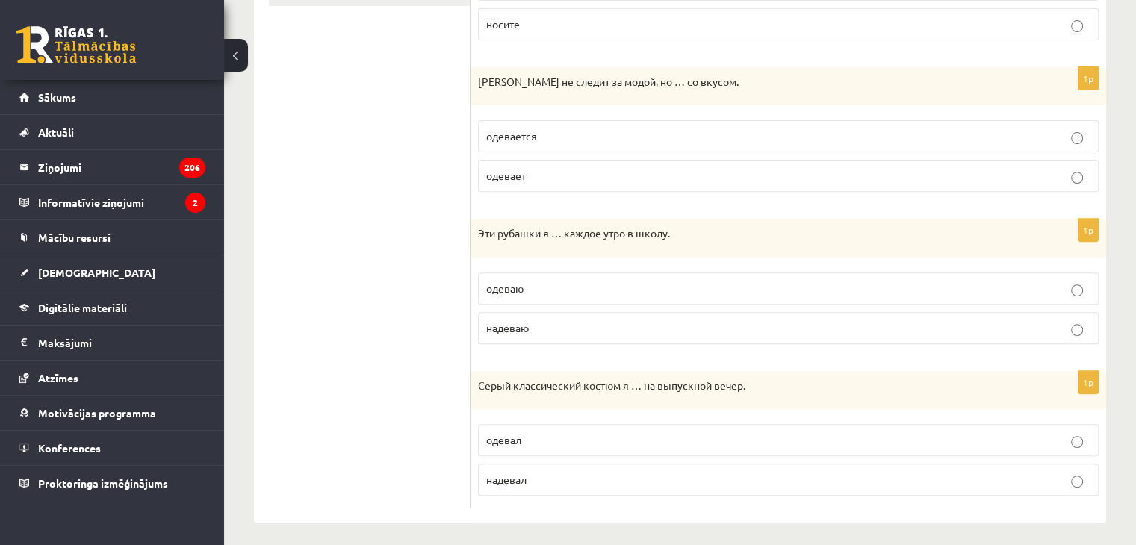
scroll to position [549, 0]
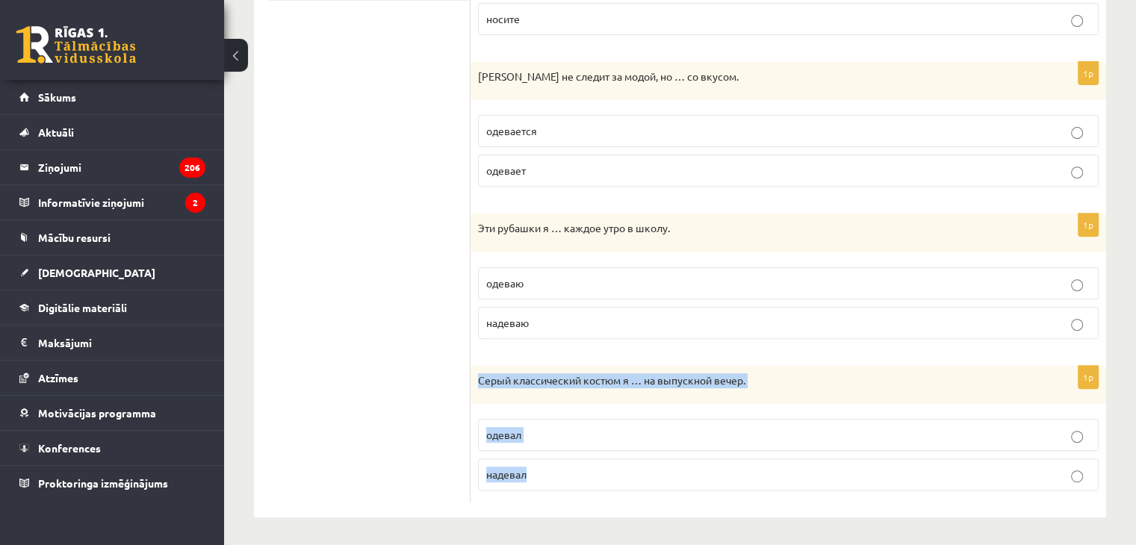
drag, startPoint x: 480, startPoint y: 382, endPoint x: 589, endPoint y: 483, distance: 148.5
click at [589, 483] on div "1p Серый классический костюм я … на выпускной вечер. одевал надевал" at bounding box center [787, 434] width 635 height 137
click at [552, 476] on p "надевал" at bounding box center [788, 475] width 604 height 16
drag, startPoint x: 1141, startPoint y: 475, endPoint x: 1130, endPoint y: 93, distance: 382.5
click at [1123, 93] on div "**********" at bounding box center [680, 28] width 912 height 1039
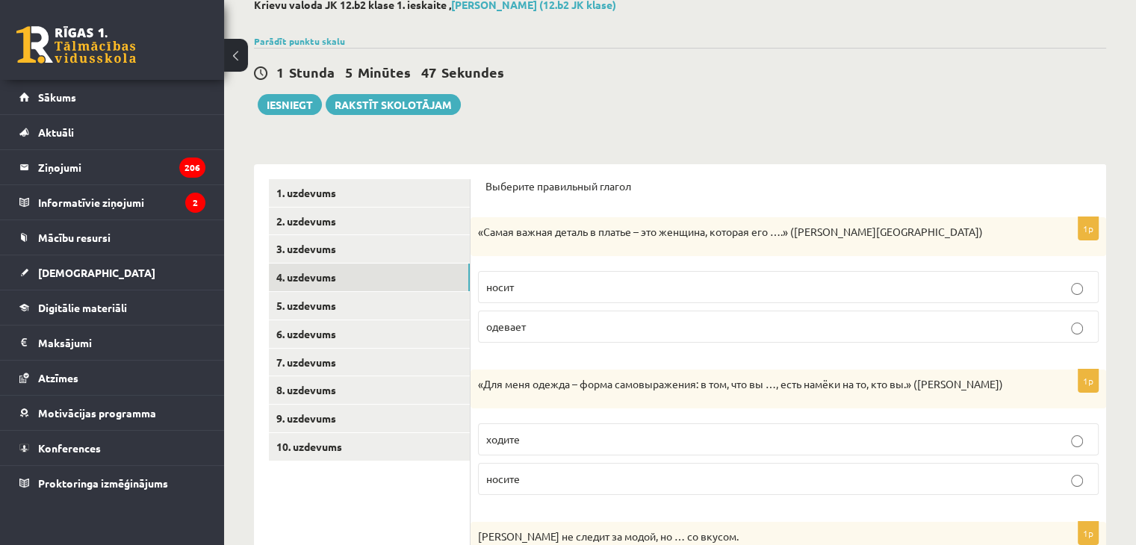
scroll to position [90, 0]
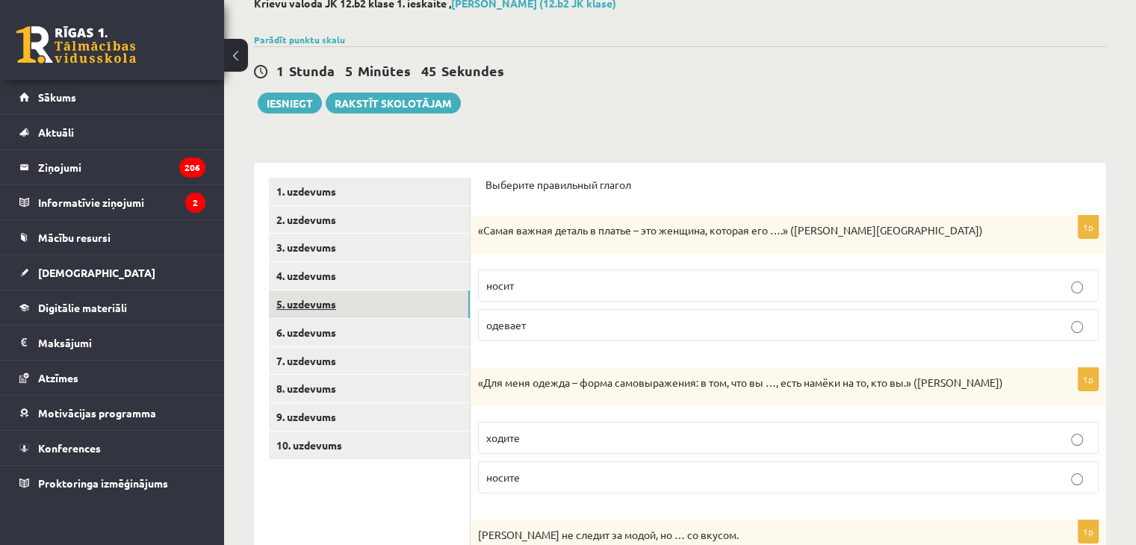
click at [397, 296] on link "5. uzdevums" at bounding box center [369, 304] width 201 height 28
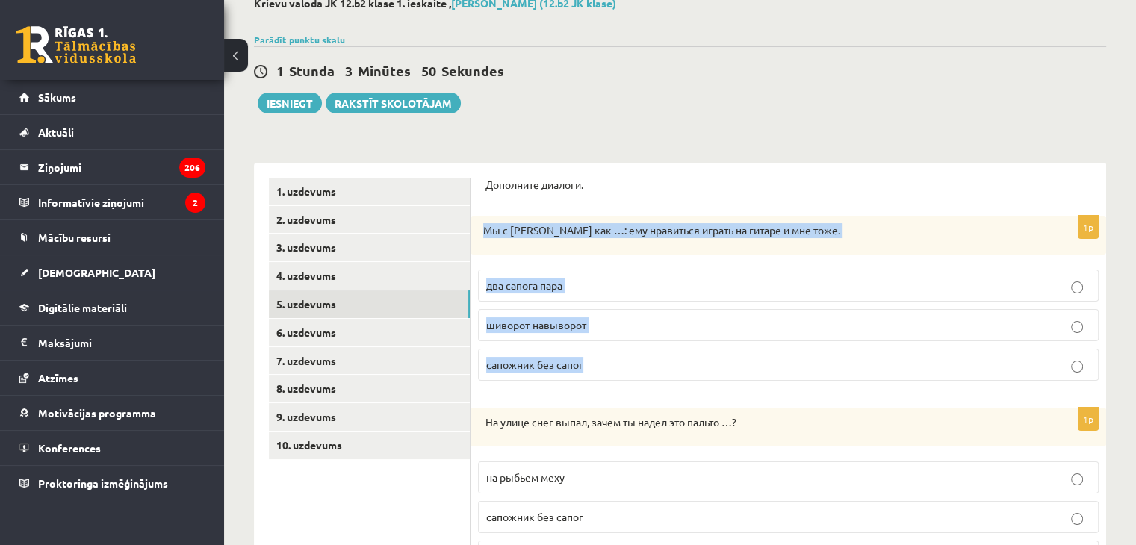
drag, startPoint x: 482, startPoint y: 228, endPoint x: 647, endPoint y: 353, distance: 207.3
click at [647, 353] on div "1p - Мы с [PERSON_NAME] как …: ему нравиться играть на гитаре и мне тоже. два с…" at bounding box center [787, 304] width 635 height 177
click at [565, 293] on label "два сапога пара" at bounding box center [788, 286] width 620 height 32
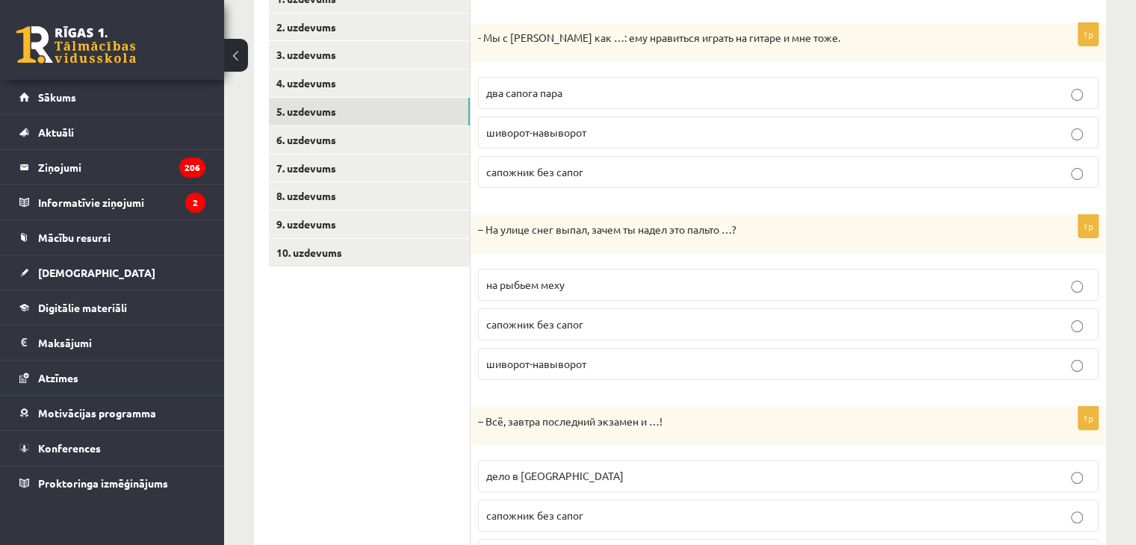
scroll to position [293, 0]
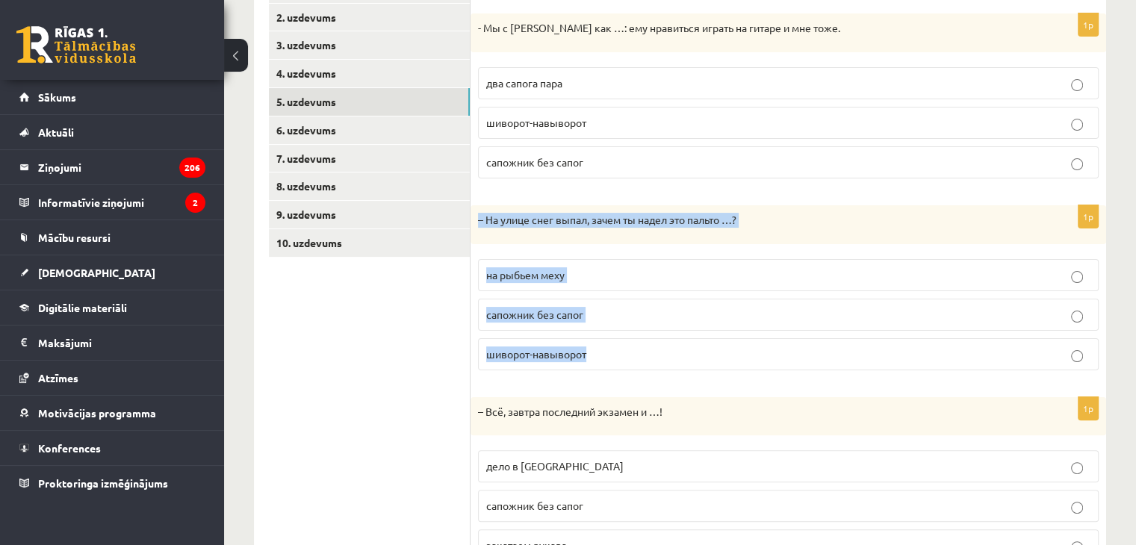
drag, startPoint x: 474, startPoint y: 217, endPoint x: 632, endPoint y: 356, distance: 211.1
click at [632, 356] on div "1p – На улице снег выпал, зачем ты надел это пальто …? на рыбьем меху сапожник …" at bounding box center [787, 293] width 635 height 177
click at [566, 269] on p "на рыбьем меху" at bounding box center [788, 275] width 604 height 16
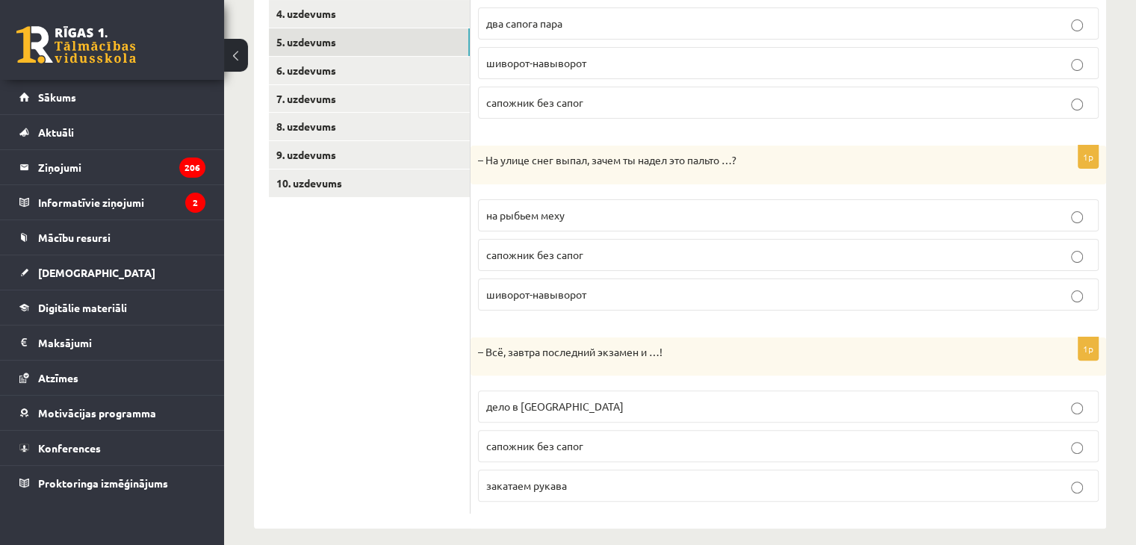
scroll to position [364, 0]
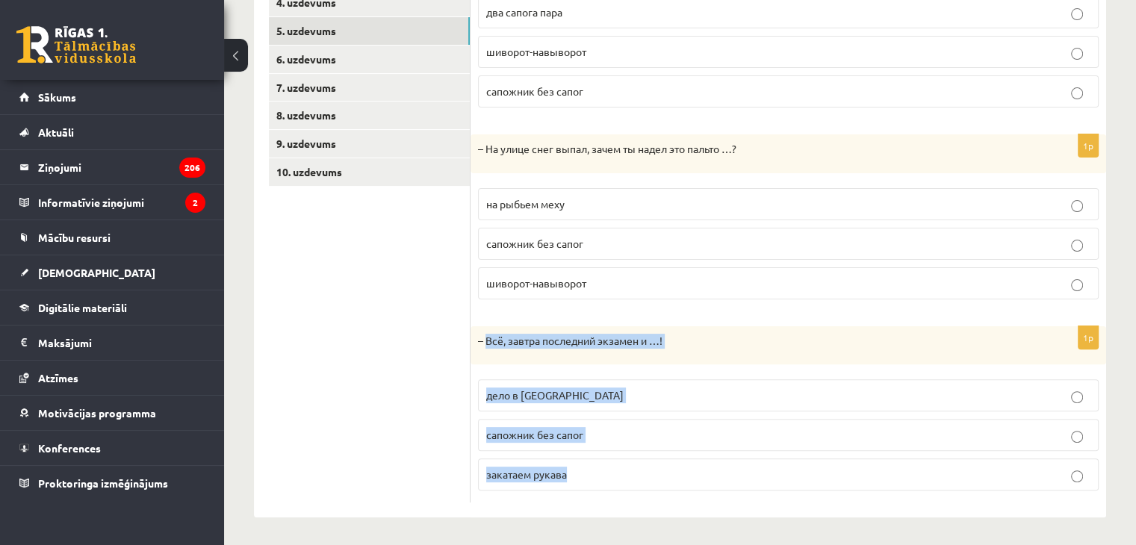
drag, startPoint x: 485, startPoint y: 333, endPoint x: 620, endPoint y: 488, distance: 205.4
click at [620, 488] on div "1p – Всё, [DATE] последний экзамен и …! дело в [GEOGRAPHIC_DATA] сапожник без с…" at bounding box center [787, 414] width 635 height 177
click at [536, 383] on label "дело в [GEOGRAPHIC_DATA]" at bounding box center [788, 395] width 620 height 32
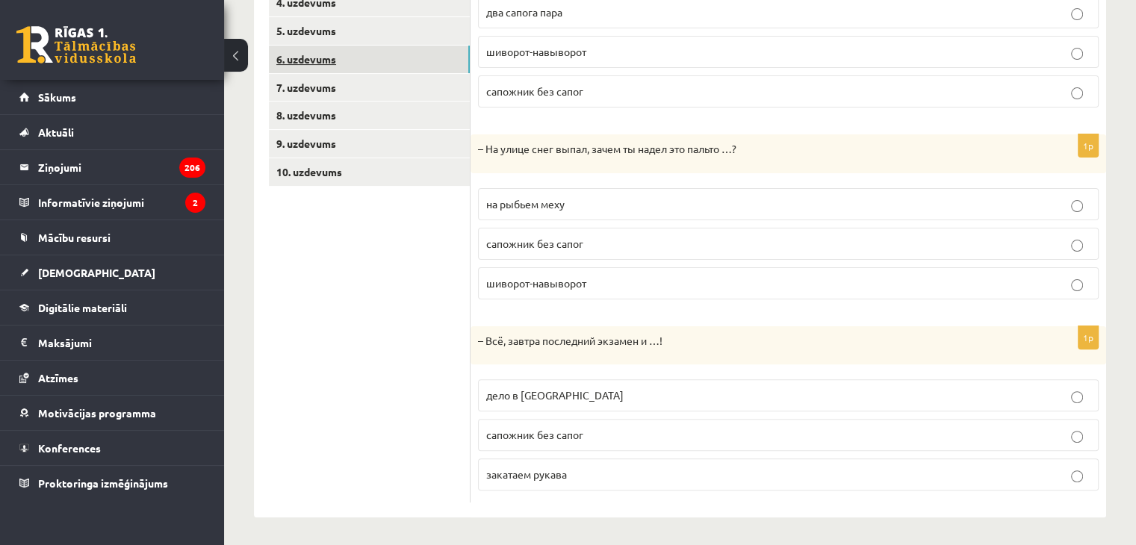
click at [328, 62] on link "6. uzdevums" at bounding box center [369, 60] width 201 height 28
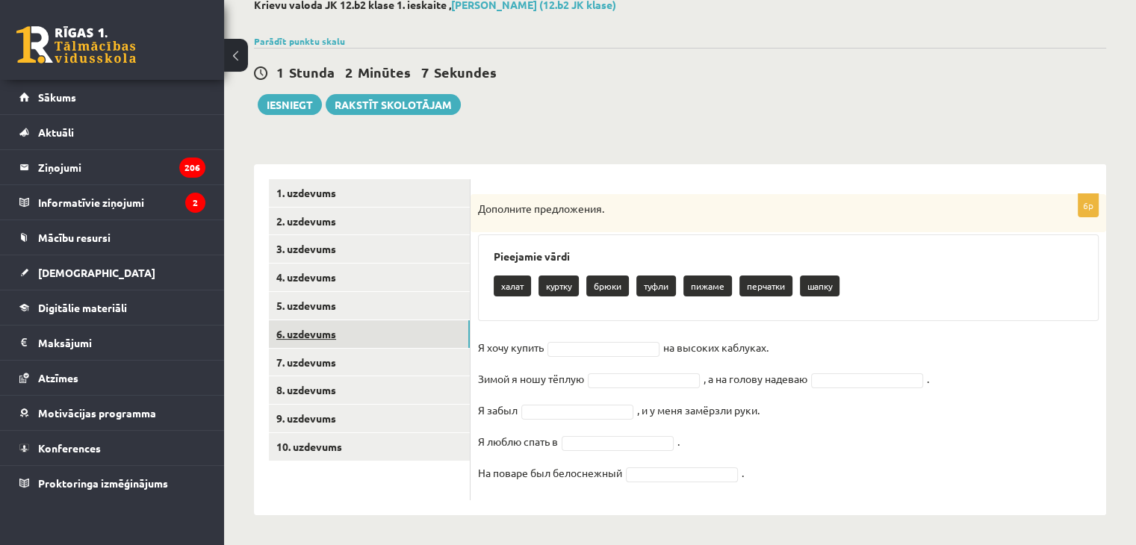
scroll to position [89, 0]
click at [648, 390] on fieldset "Я хочу купить туфли ***** на высоких каблуках. Зимой я ношу тёплую , а на голов…" at bounding box center [788, 414] width 620 height 157
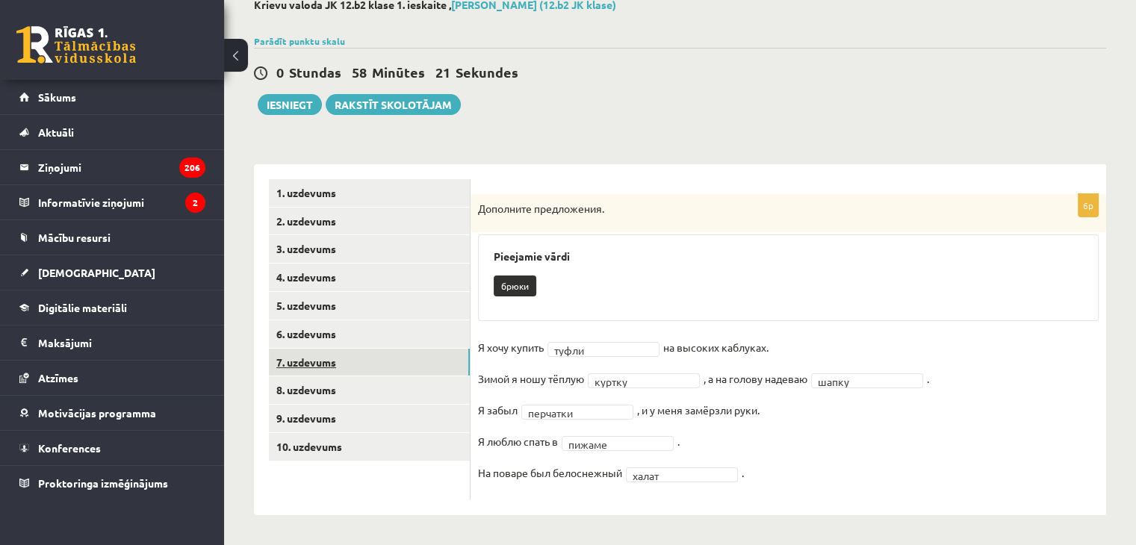
click at [284, 371] on link "7. uzdevums" at bounding box center [369, 363] width 201 height 28
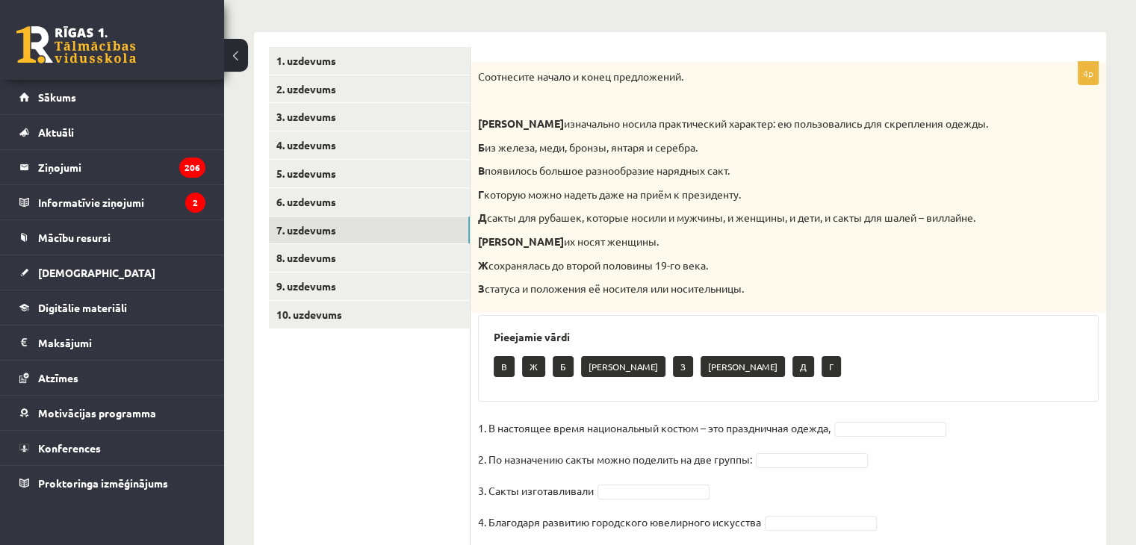
scroll to position [270, 0]
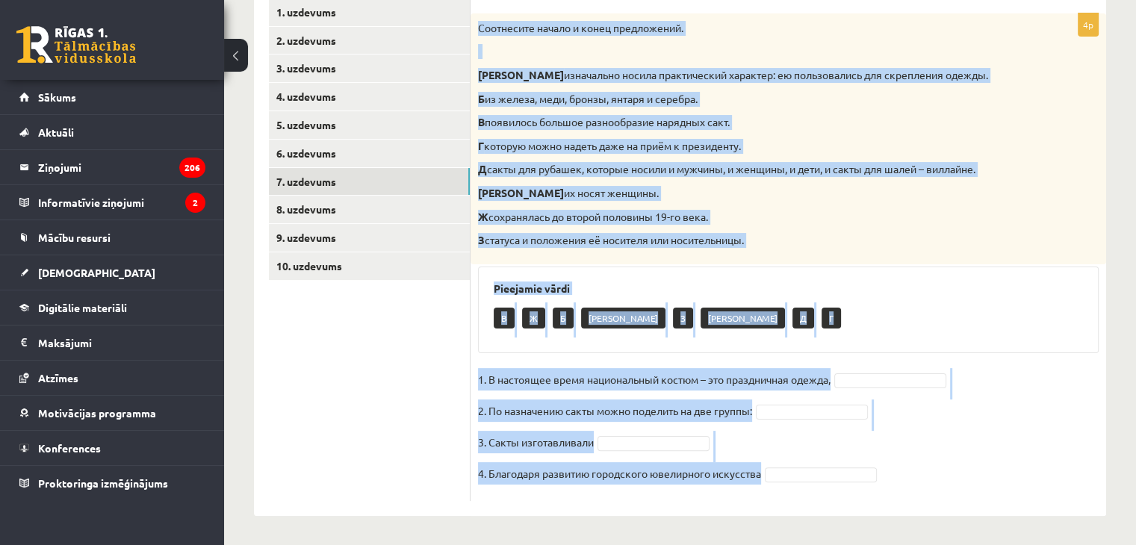
drag, startPoint x: 478, startPoint y: 16, endPoint x: 762, endPoint y: 493, distance: 555.1
click at [762, 493] on div "4p Соотнесите начало и конец предложений. А изначально носила практический хара…" at bounding box center [787, 257] width 635 height 488
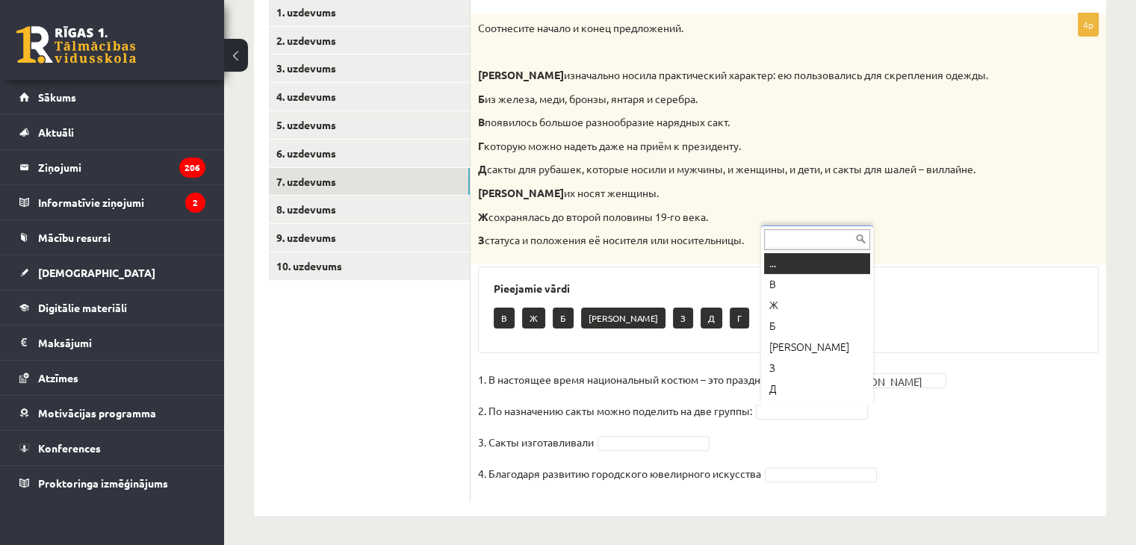
scroll to position [18, 0]
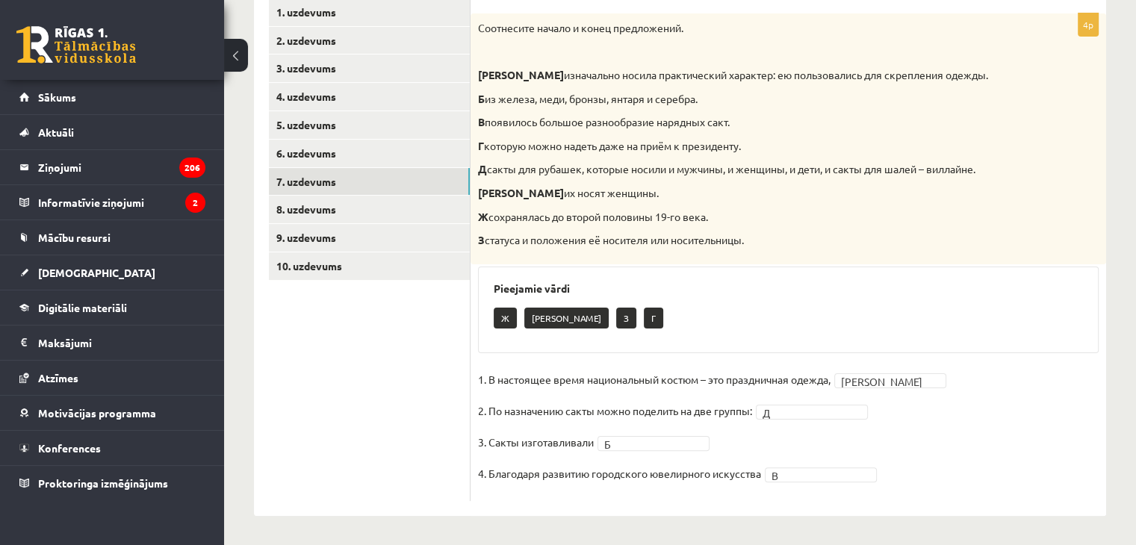
click at [332, 195] on ul "1. uzdevums 2. uzdevums 3. uzdevums 4. uzdevums 5. uzdevums 6. uzdevums 7. uzde…" at bounding box center [370, 250] width 202 height 503
click at [332, 200] on link "8. uzdevums" at bounding box center [369, 210] width 201 height 28
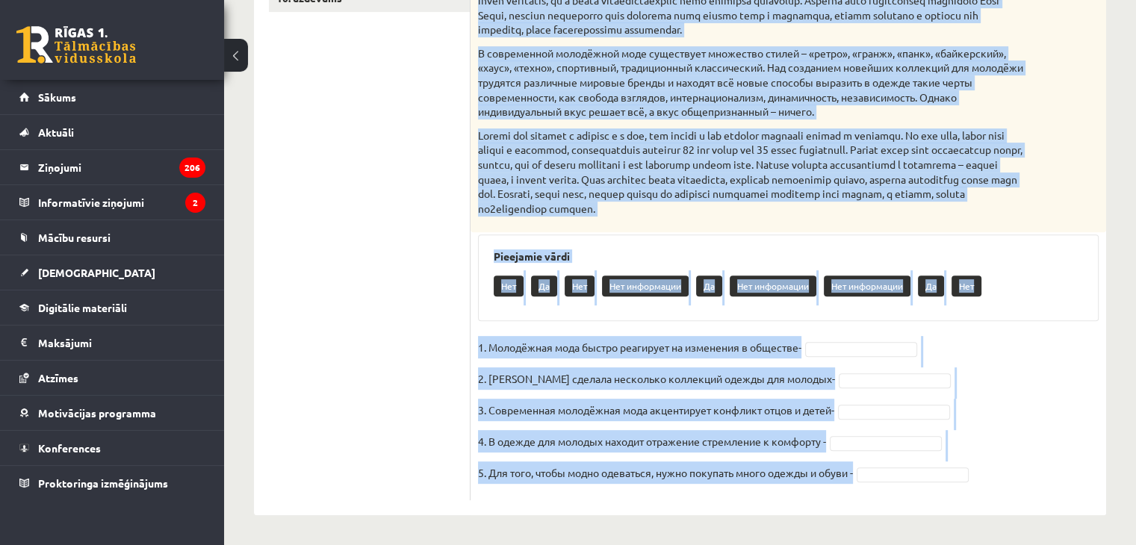
scroll to position [553, 0]
drag, startPoint x: 479, startPoint y: 52, endPoint x: 935, endPoint y: 529, distance: 660.7
click at [935, 529] on div "**********" at bounding box center [680, 32] width 912 height 1025
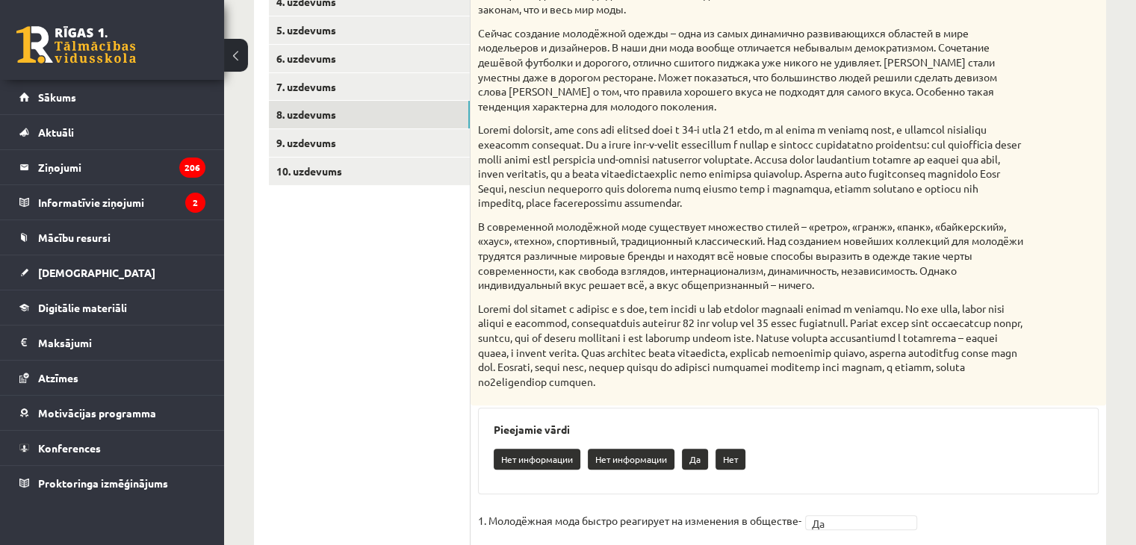
scroll to position [365, 0]
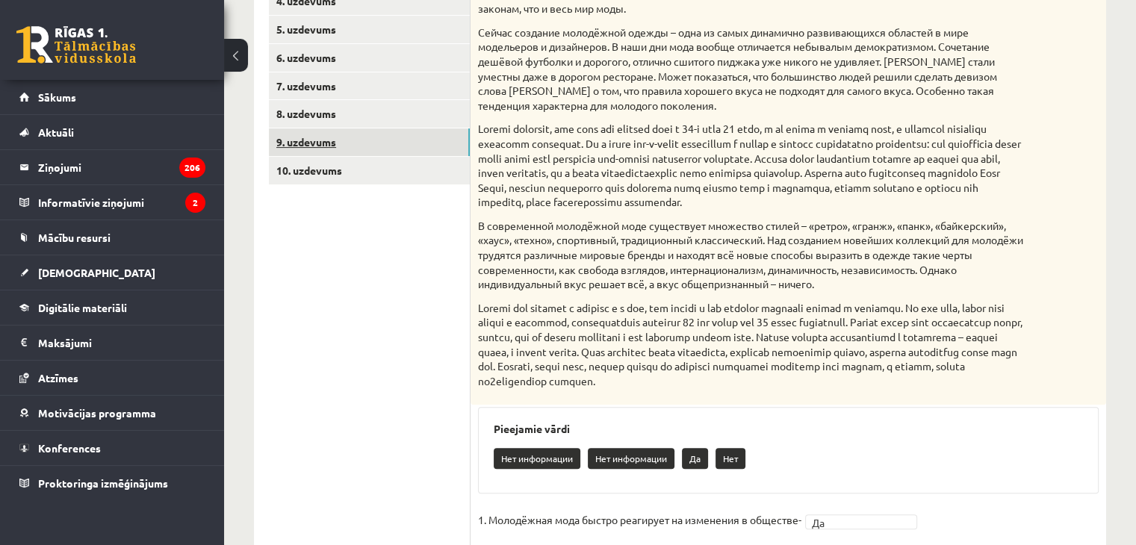
click at [378, 131] on link "9. uzdevums" at bounding box center [369, 142] width 201 height 28
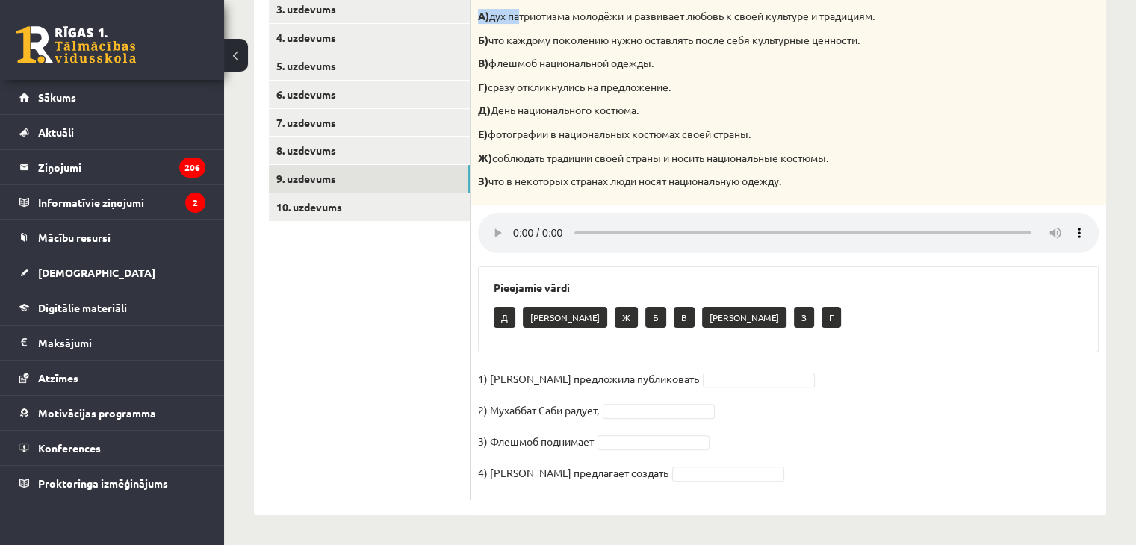
scroll to position [323, 0]
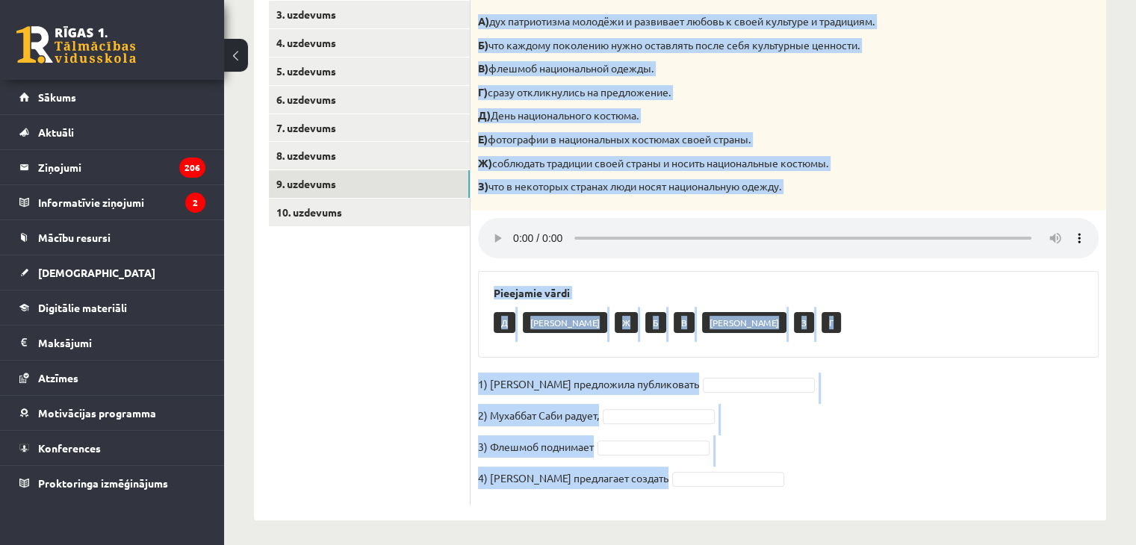
drag, startPoint x: 476, startPoint y: 9, endPoint x: 757, endPoint y: 473, distance: 542.1
click at [757, 473] on div "4p Прослушайте текст и соедините части предложений. А) дух патриотизма молодёжи…" at bounding box center [787, 233] width 635 height 546
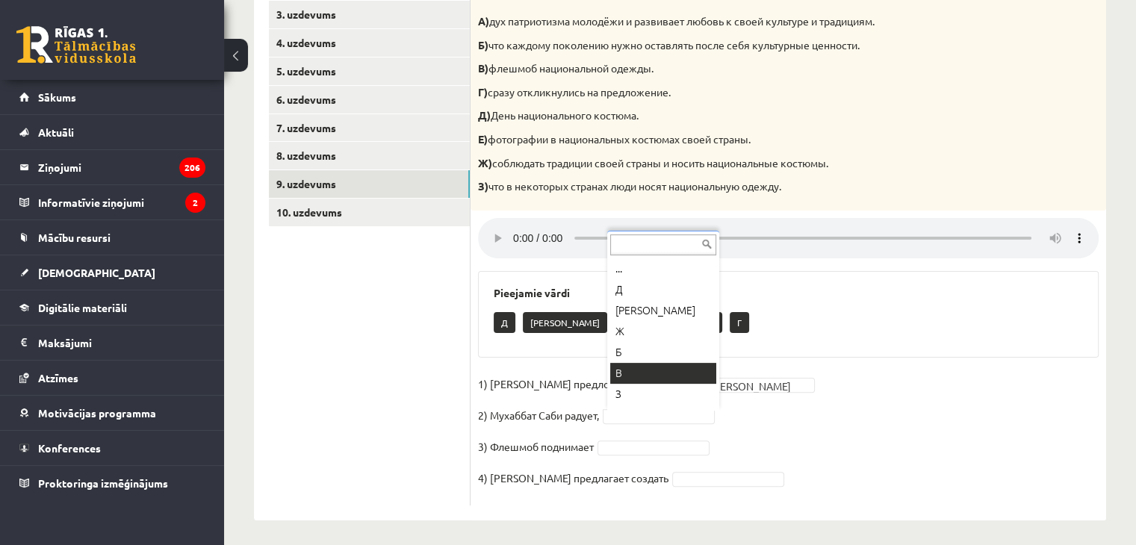
scroll to position [18, 0]
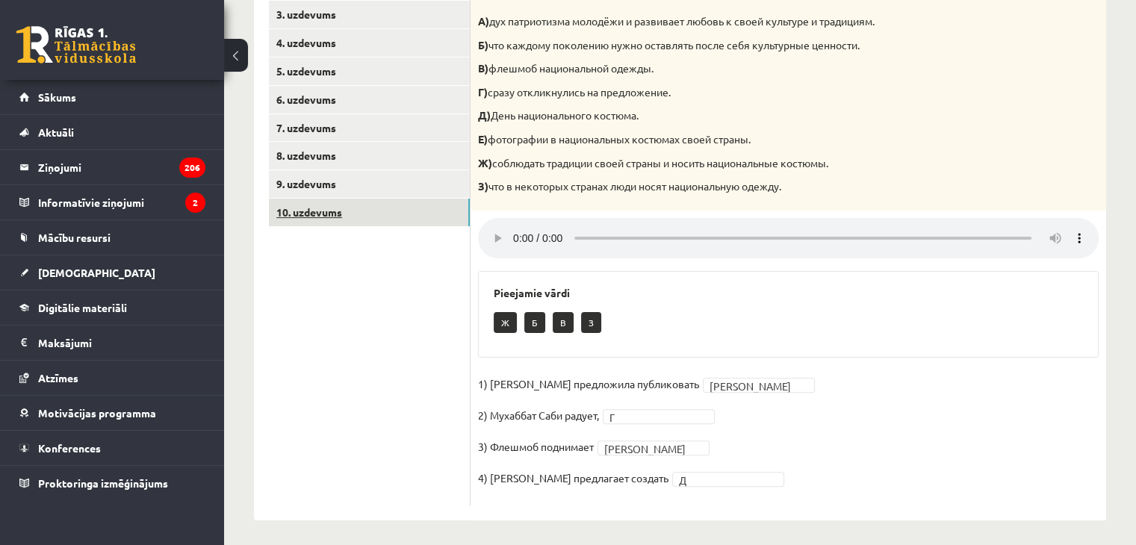
click at [345, 224] on link "10. uzdevums" at bounding box center [369, 213] width 201 height 28
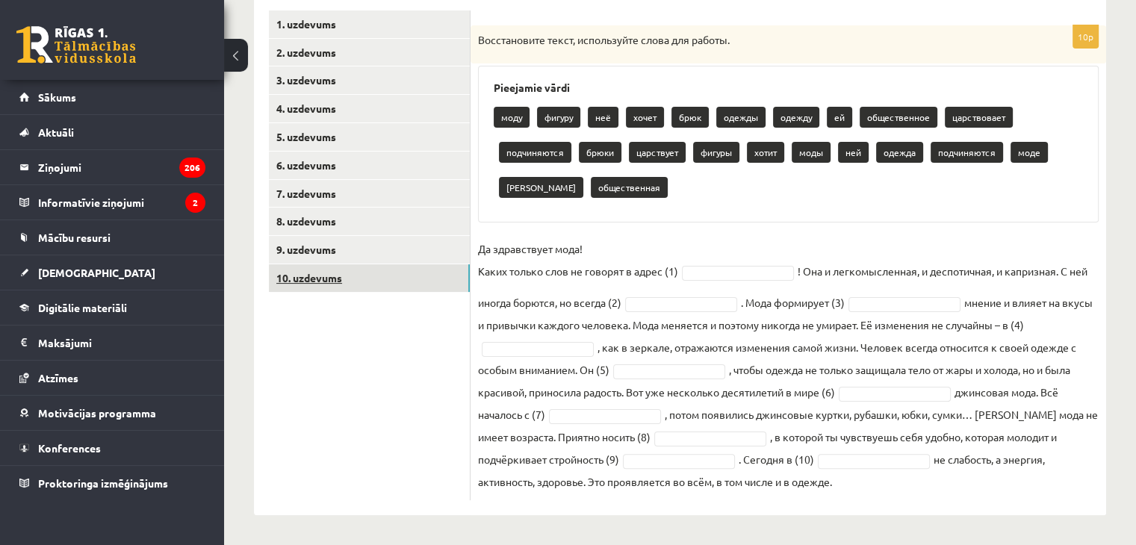
scroll to position [258, 0]
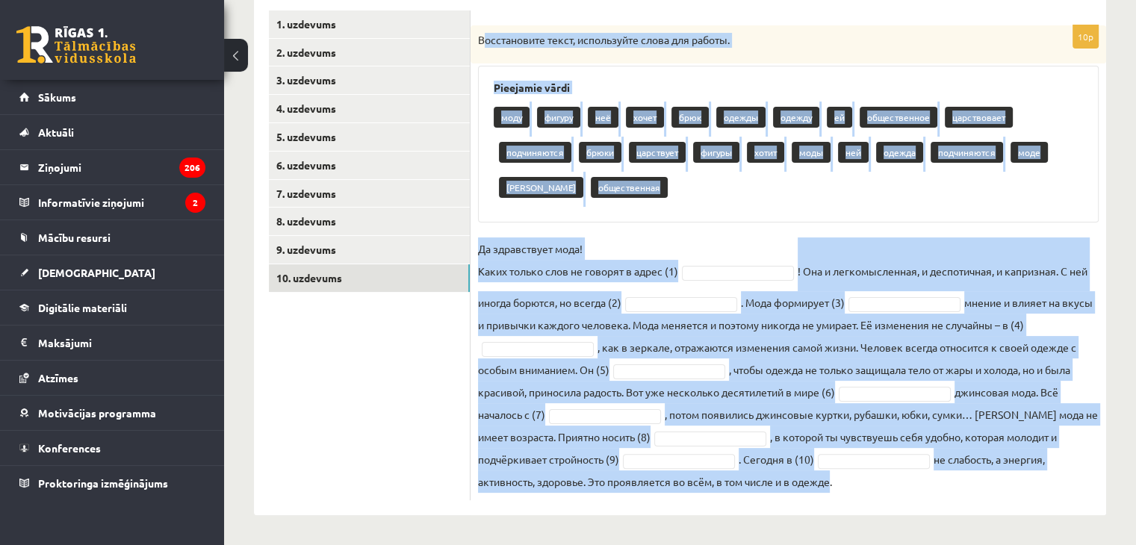
drag, startPoint x: 481, startPoint y: 40, endPoint x: 827, endPoint y: 505, distance: 580.6
click at [827, 505] on div "10p Восстановите текст, используйте слова для работы. Pieejamie vārdi моду фигу…" at bounding box center [787, 256] width 635 height 520
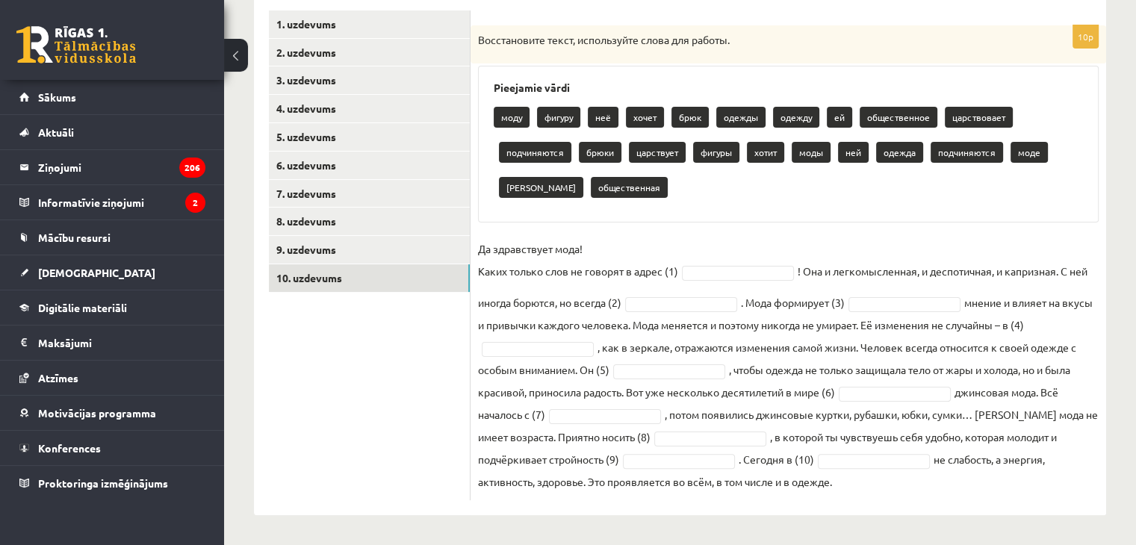
click at [424, 359] on ul "1. uzdevums 2. uzdevums 3. uzdevums 4. uzdevums 5. uzdevums 6. uzdevums 7. uzde…" at bounding box center [370, 255] width 202 height 490
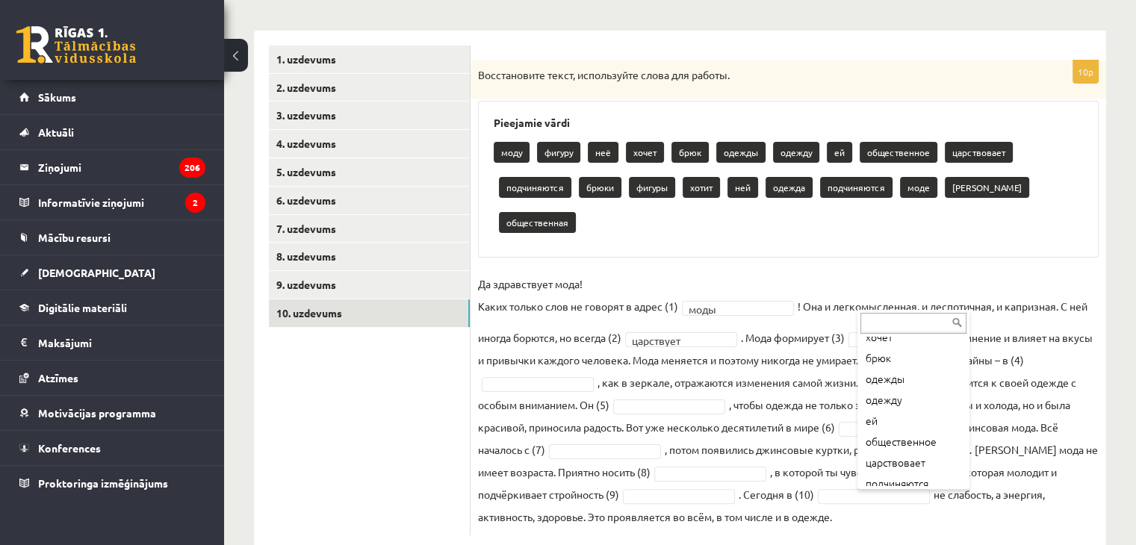
scroll to position [100, 0]
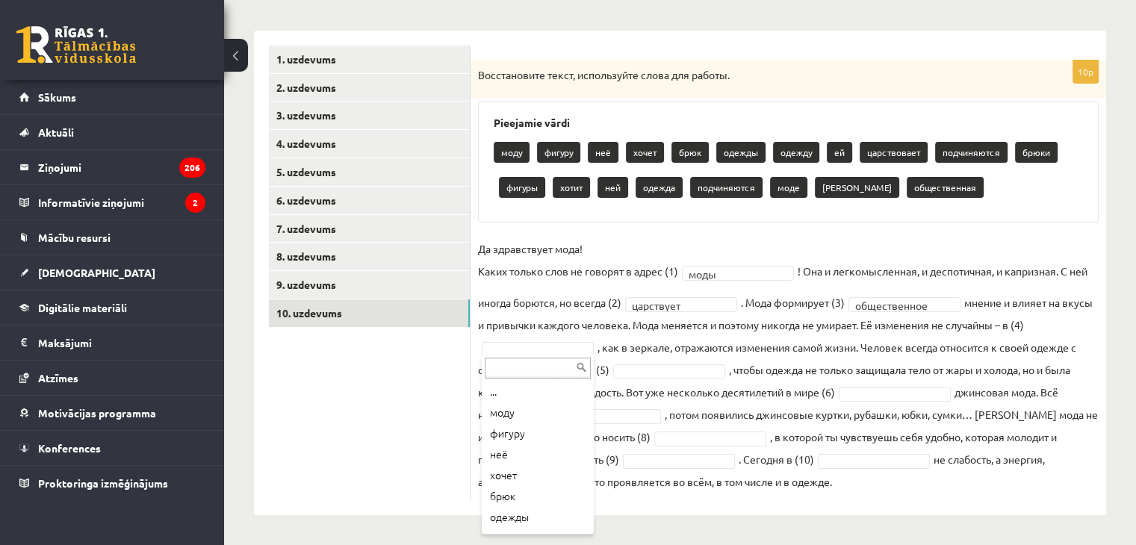
drag, startPoint x: 591, startPoint y: 417, endPoint x: 592, endPoint y: 452, distance: 35.9
click at [592, 452] on div "... моду фигуру неё хочет брюк одежды одежду ей царствовает подчиняются брюки ф…" at bounding box center [538, 444] width 112 height 179
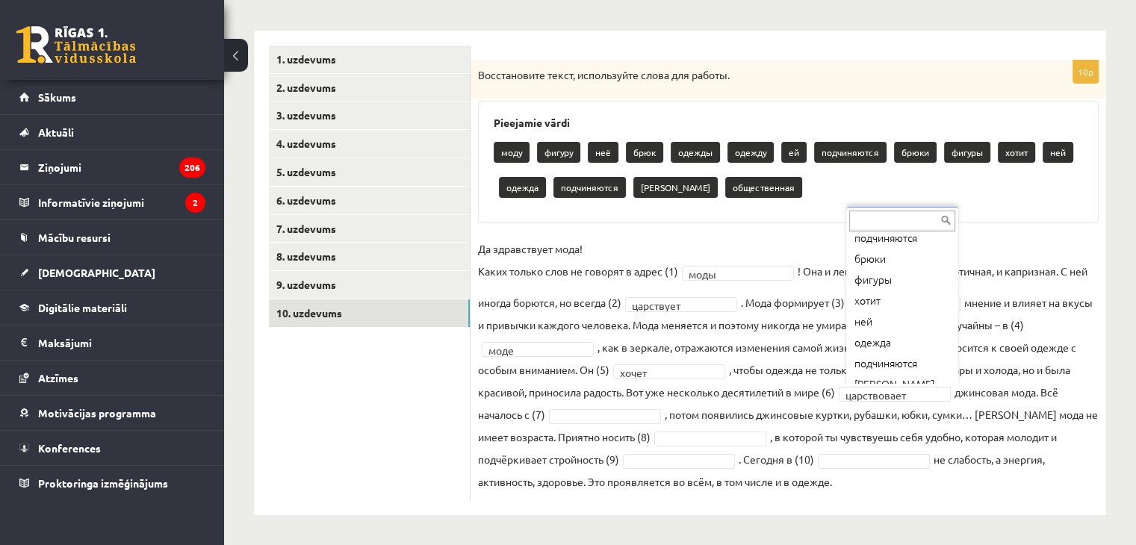
scroll to position [206, 0]
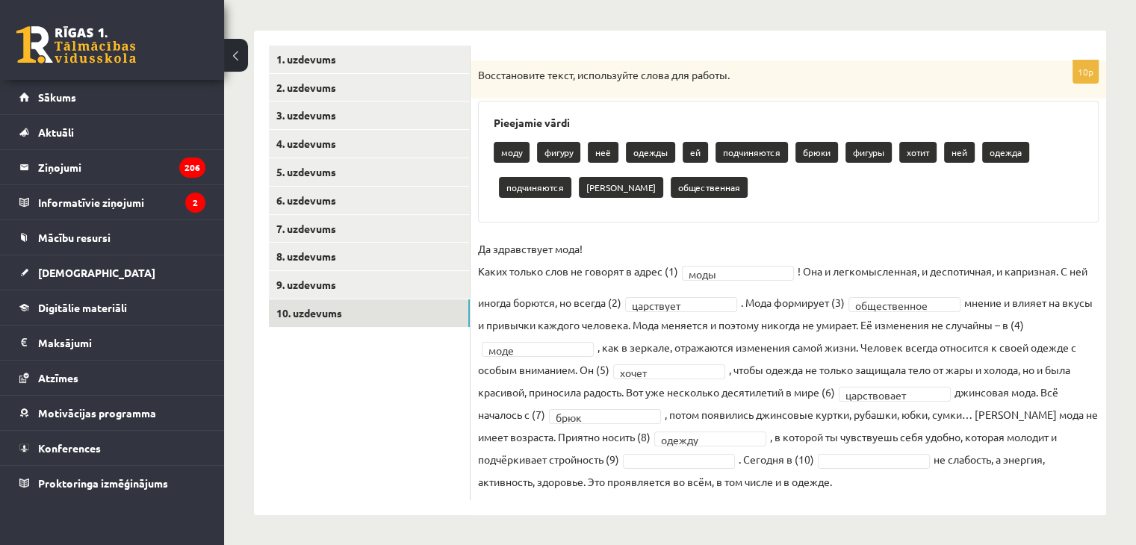
click at [651, 468] on fieldset "**********" at bounding box center [788, 364] width 620 height 255
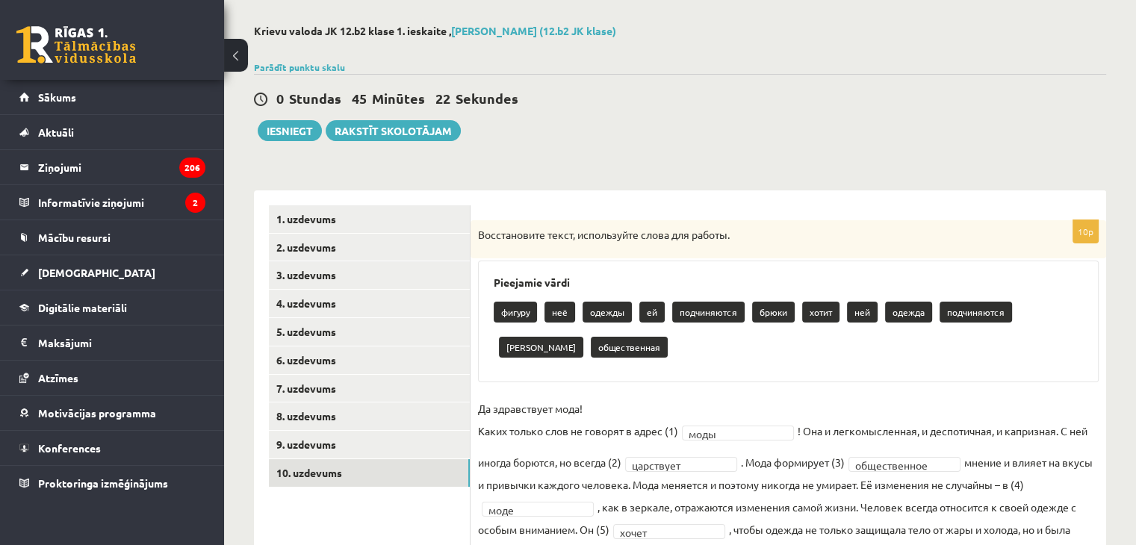
scroll to position [30, 0]
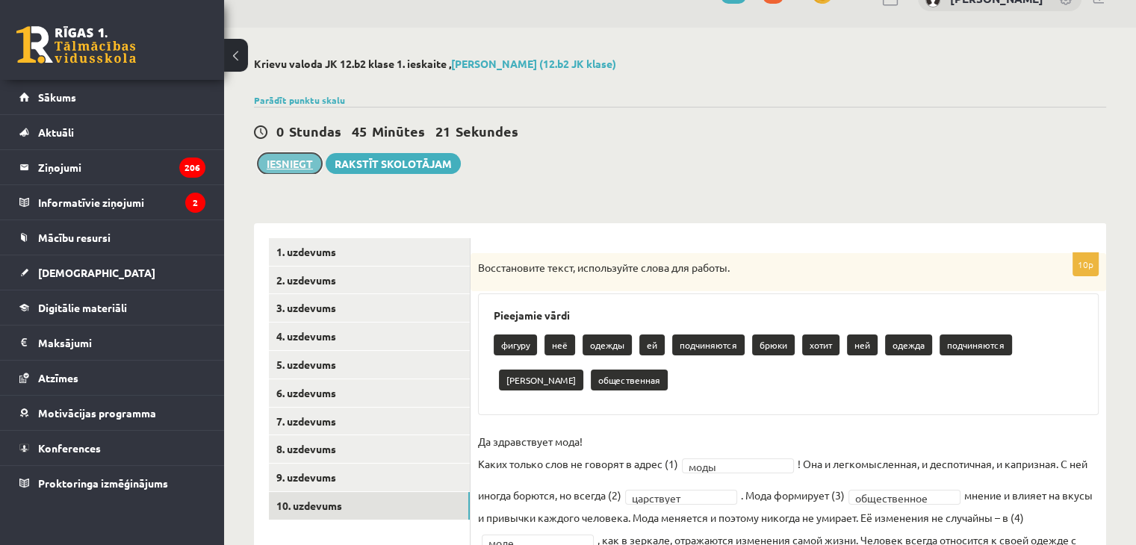
click at [286, 164] on button "Iesniegt" at bounding box center [290, 163] width 64 height 21
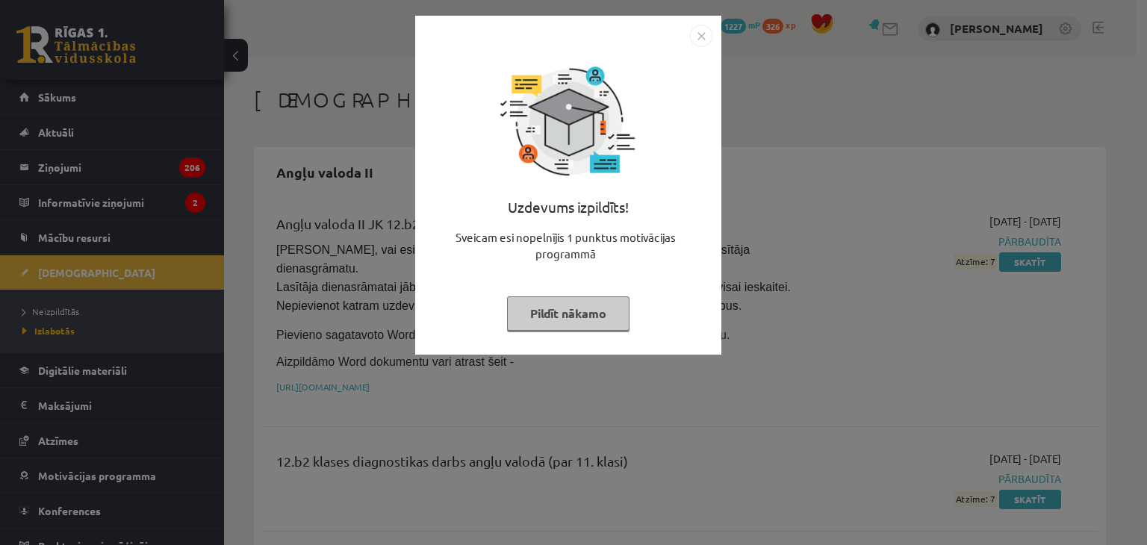
click at [691, 32] on img "Close" at bounding box center [701, 36] width 22 height 22
